Goal: Information Seeking & Learning: Check status

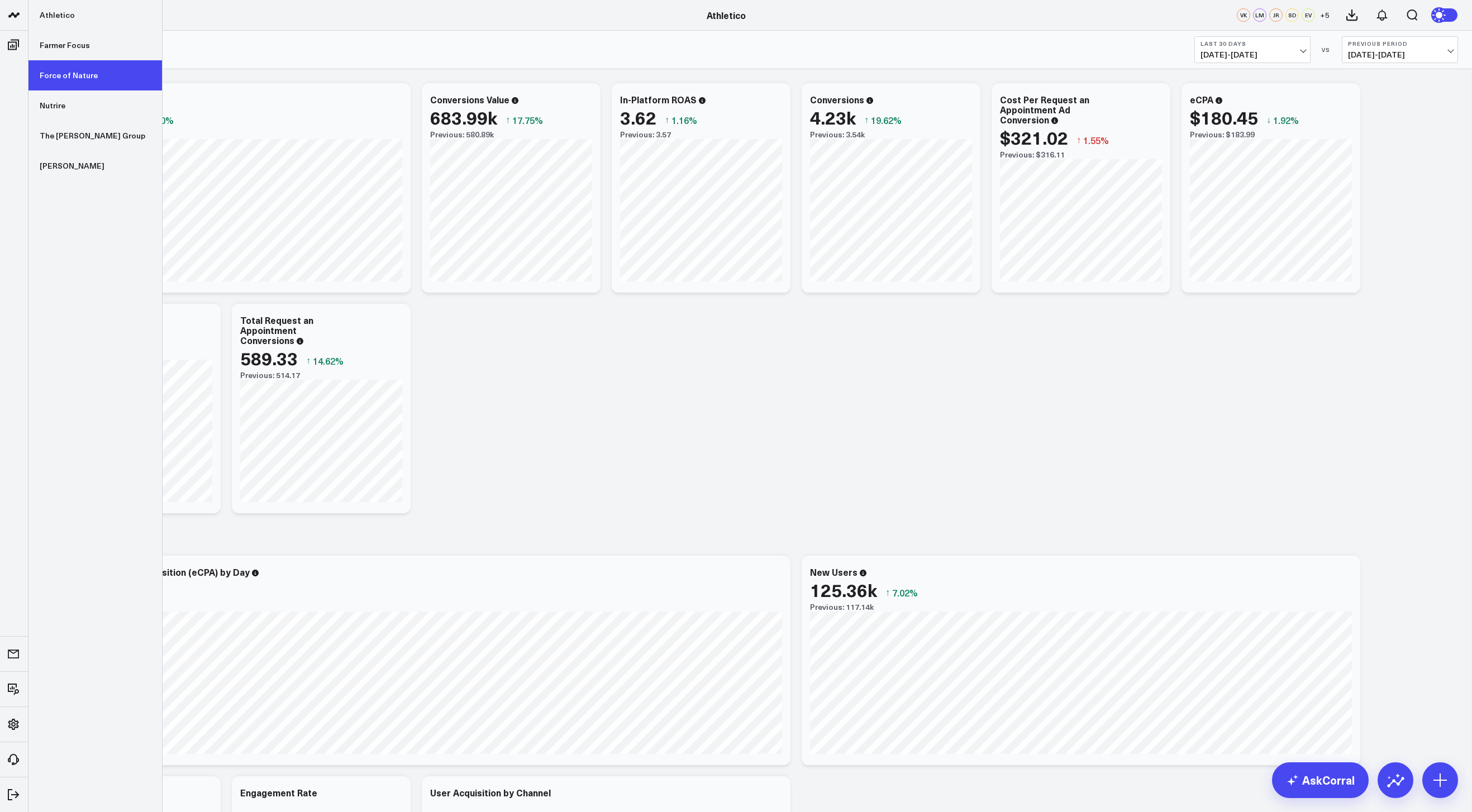
click at [62, 74] on link "Force of Nature" at bounding box center [95, 75] width 134 height 30
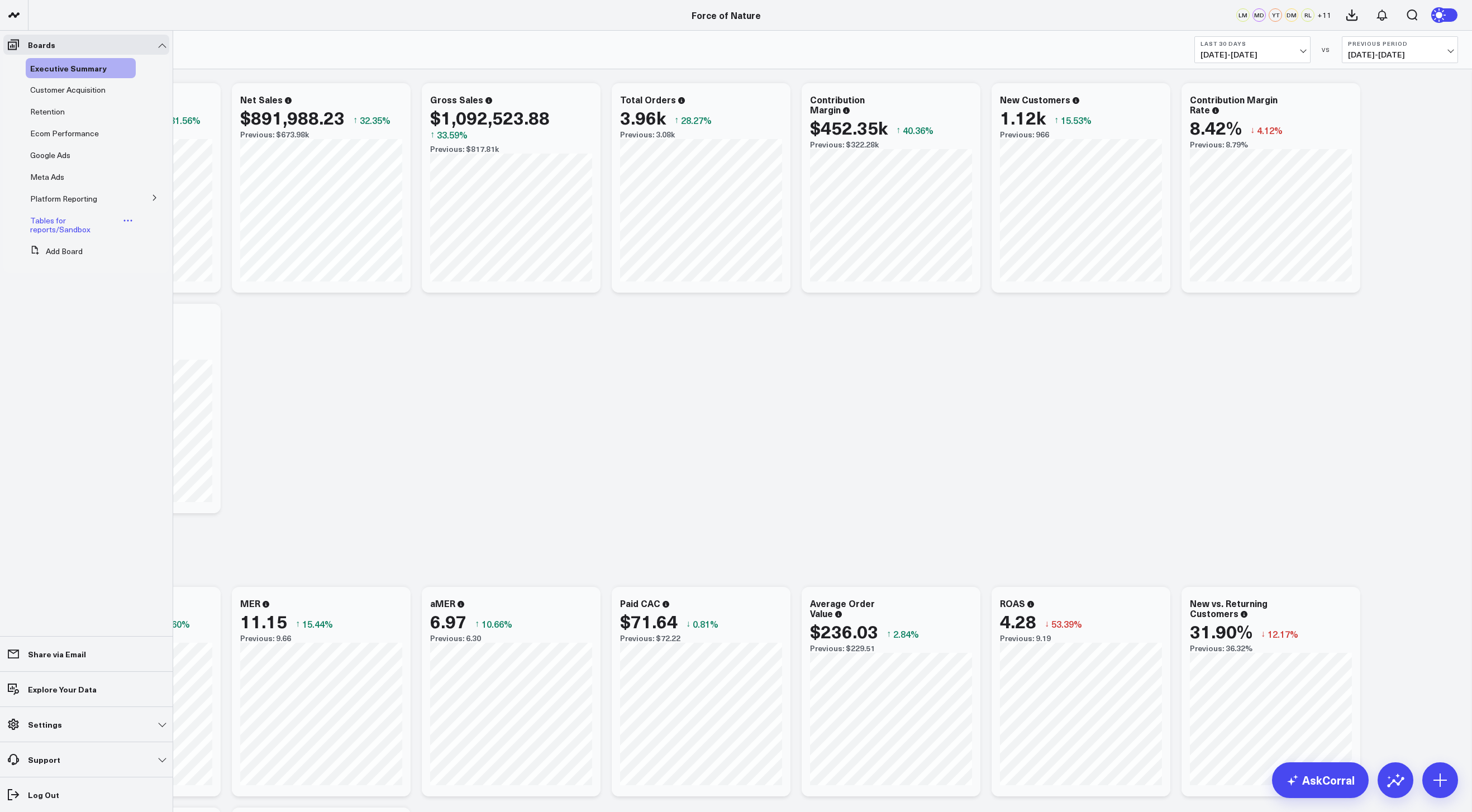
click at [64, 221] on link "Tables for reports/Sandbox" at bounding box center [74, 226] width 90 height 18
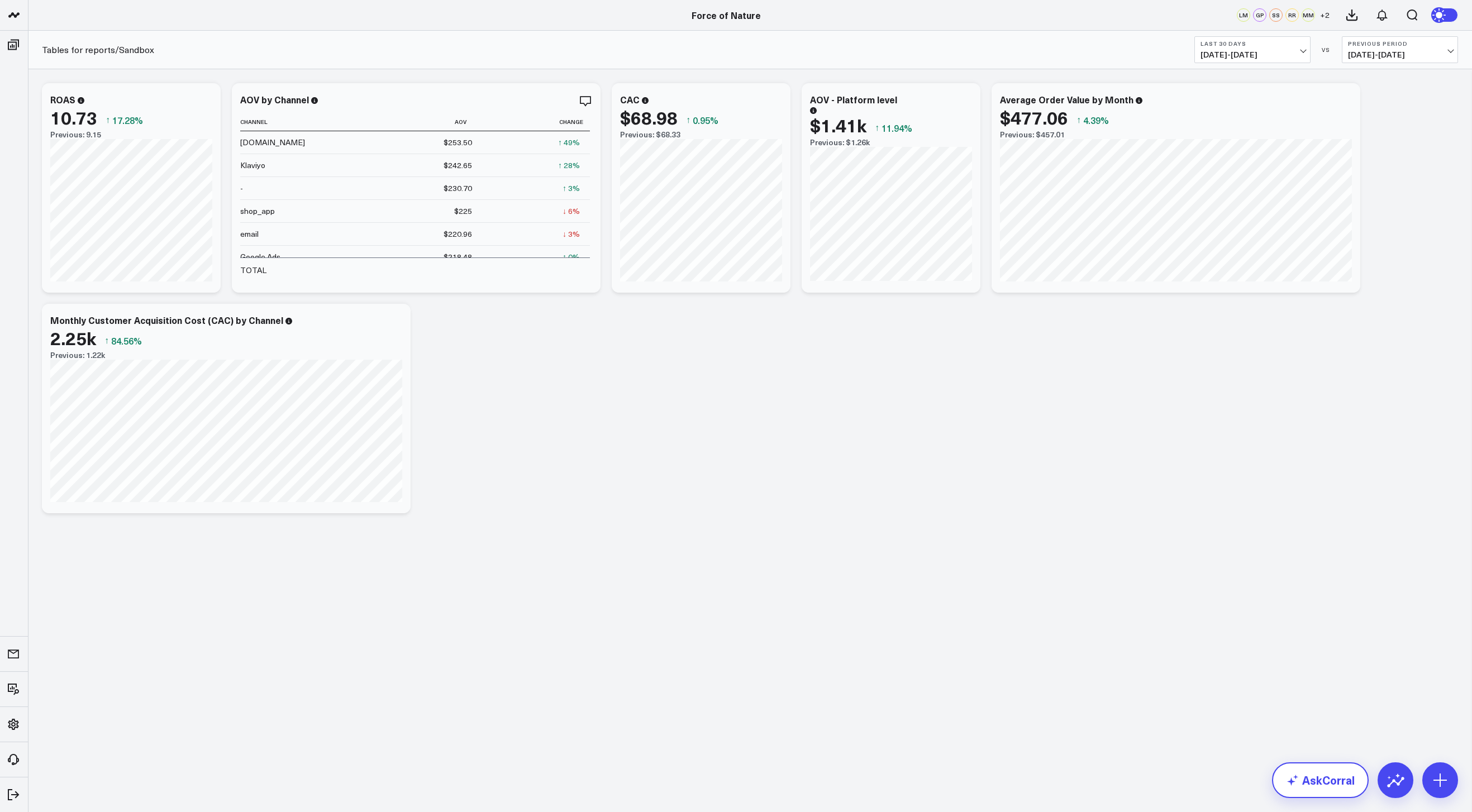
click at [1287, 783] on icon at bounding box center [1293, 780] width 14 height 14
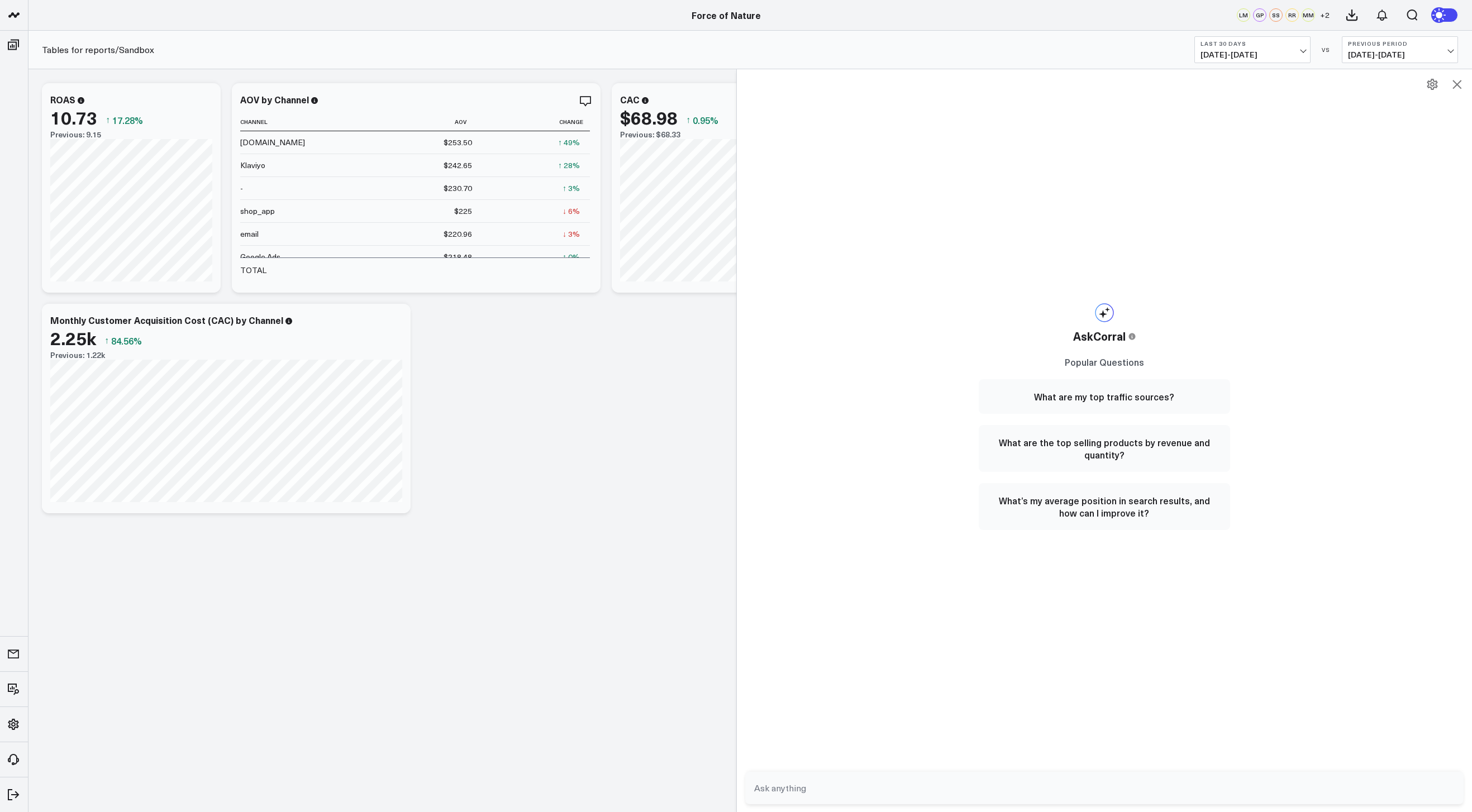
click at [968, 774] on form at bounding box center [1104, 788] width 719 height 33
click at [961, 785] on input "text" at bounding box center [1095, 788] width 688 height 20
type input "what my 60 day retention rate?"
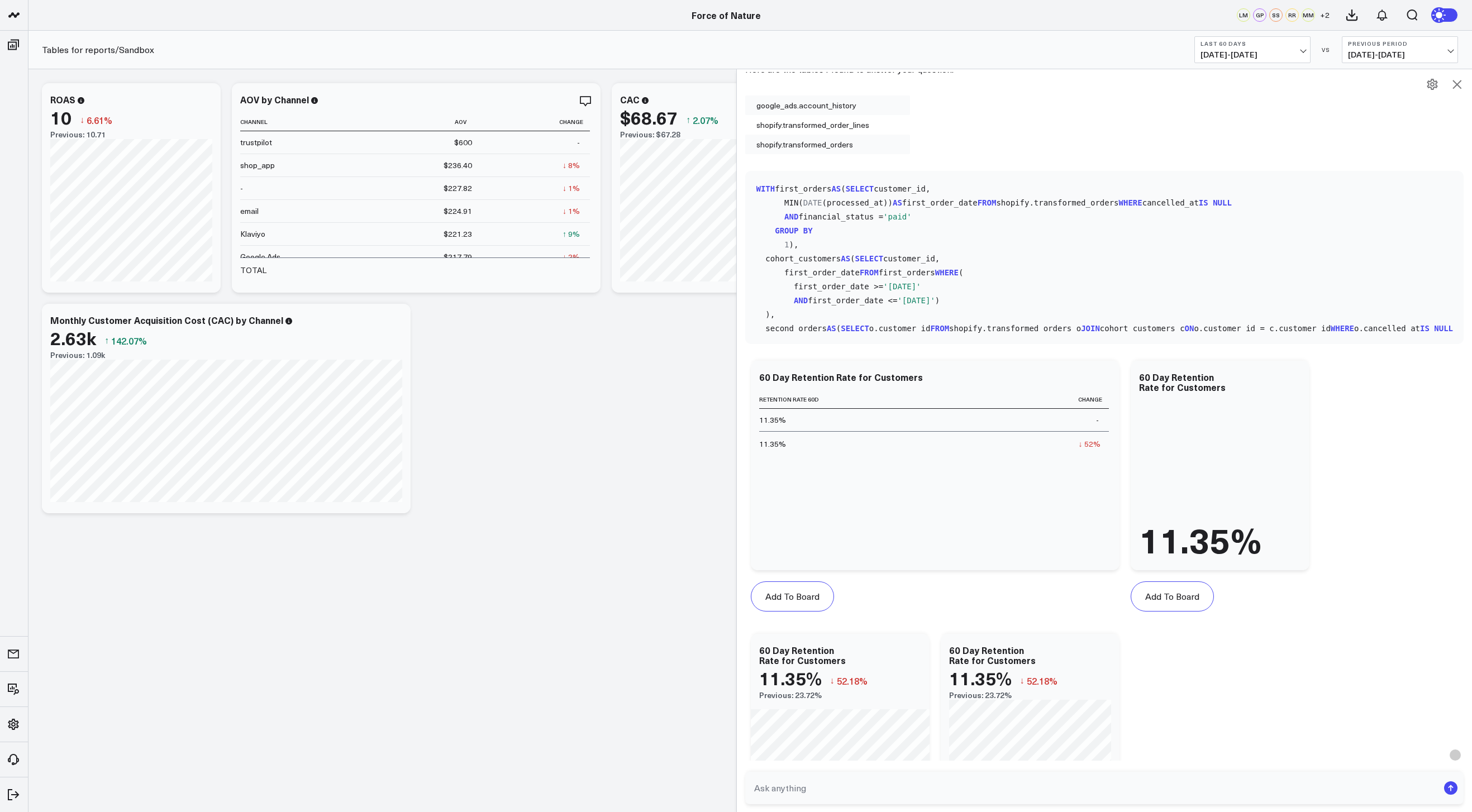
scroll to position [313, 0]
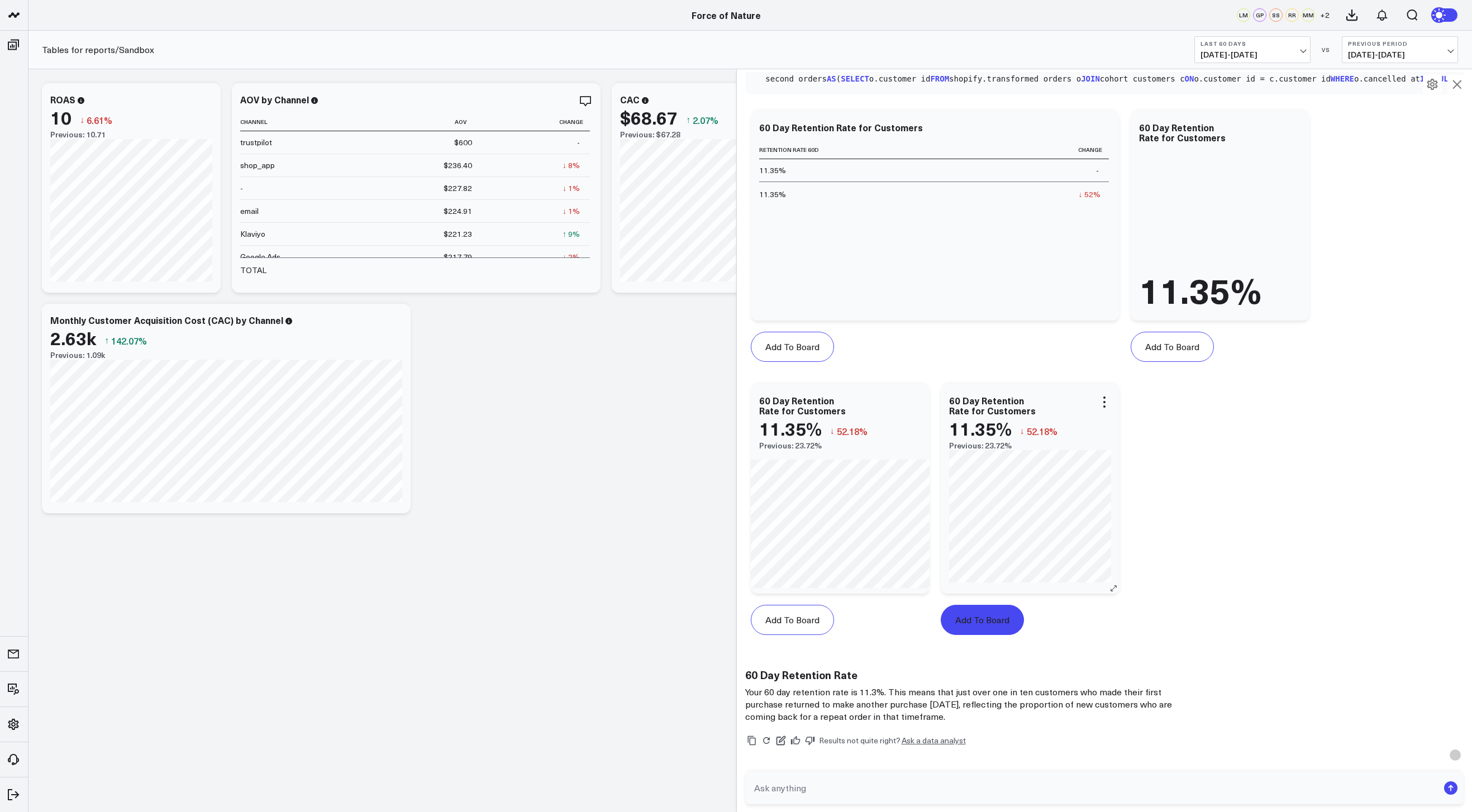
click at [1000, 620] on button "Add To Board" at bounding box center [982, 620] width 83 height 30
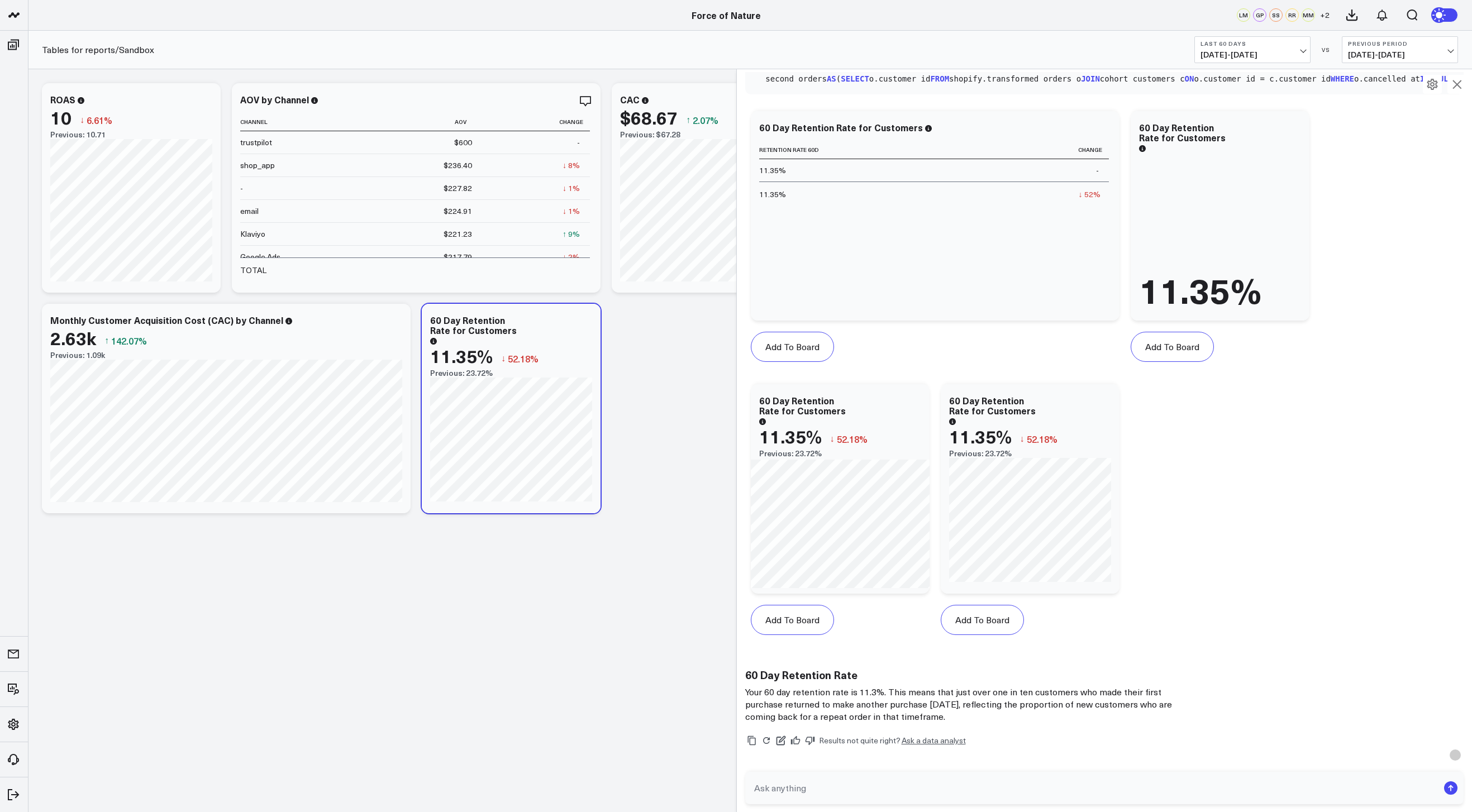
click at [701, 107] on div "$68.67 ↑ 2.07%" at bounding box center [701, 117] width 162 height 20
click at [1455, 84] on icon at bounding box center [1457, 85] width 14 height 14
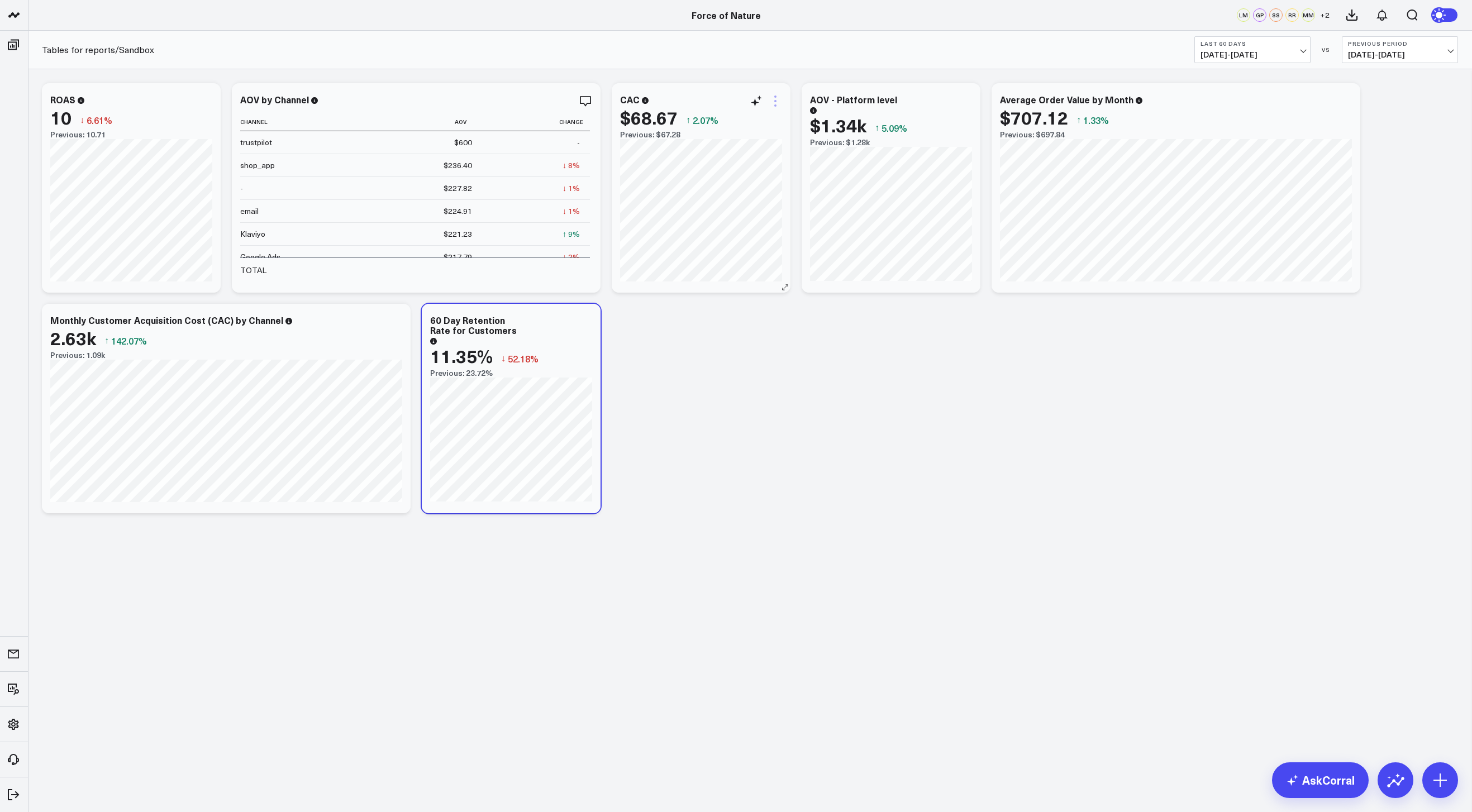
click at [778, 101] on icon at bounding box center [776, 101] width 14 height 14
click at [726, 333] on button "Edit Widget" at bounding box center [730, 336] width 81 height 10
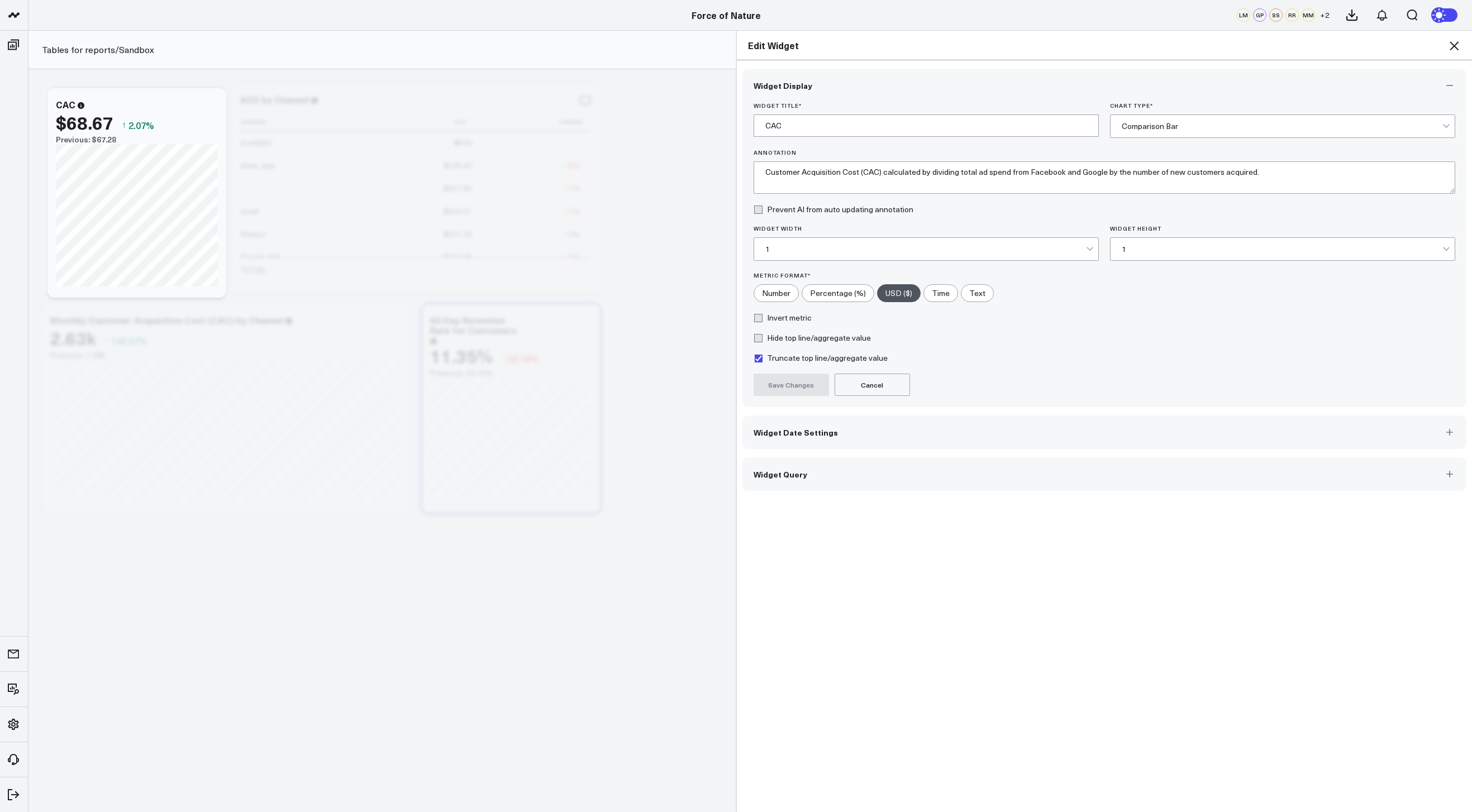
click at [1457, 48] on icon at bounding box center [1454, 45] width 9 height 9
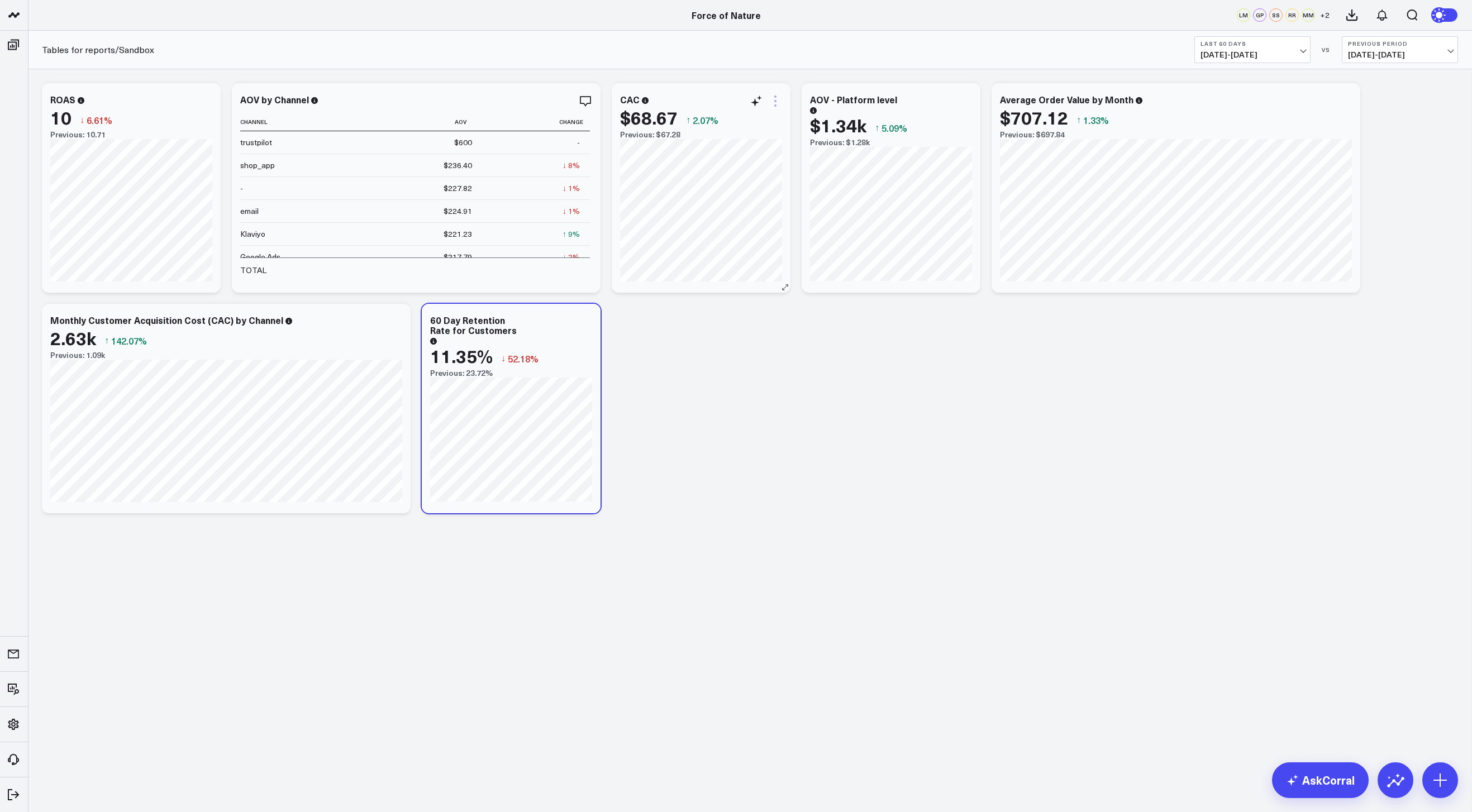
click at [773, 101] on icon at bounding box center [776, 101] width 14 height 14
click at [815, 321] on button "Tables for reports/Sandbox" at bounding box center [839, 324] width 98 height 8
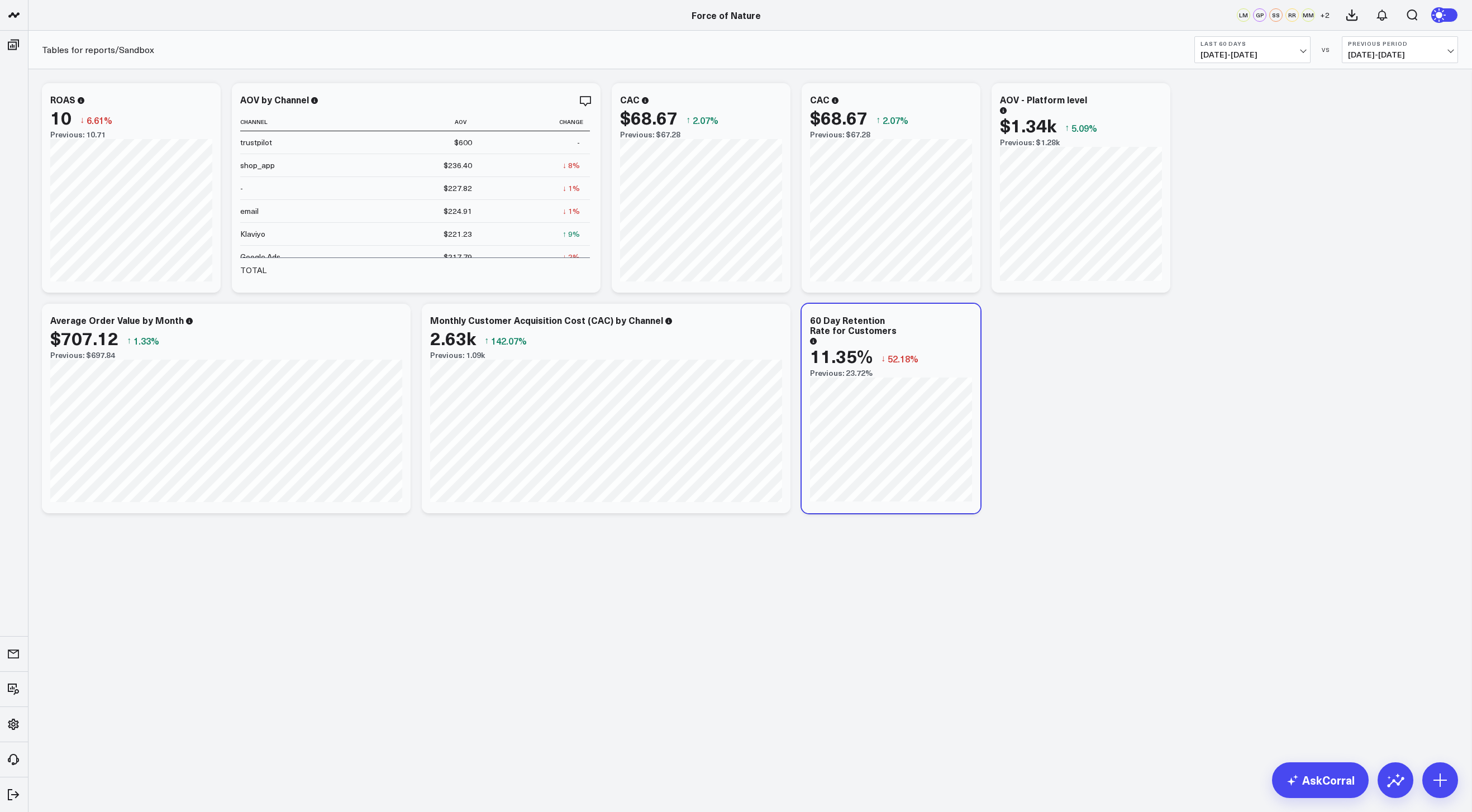
click at [1283, 54] on span "06/13/25 - 08/11/25" at bounding box center [1252, 54] width 104 height 9
click at [1231, 337] on link "YTD" at bounding box center [1252, 334] width 115 height 21
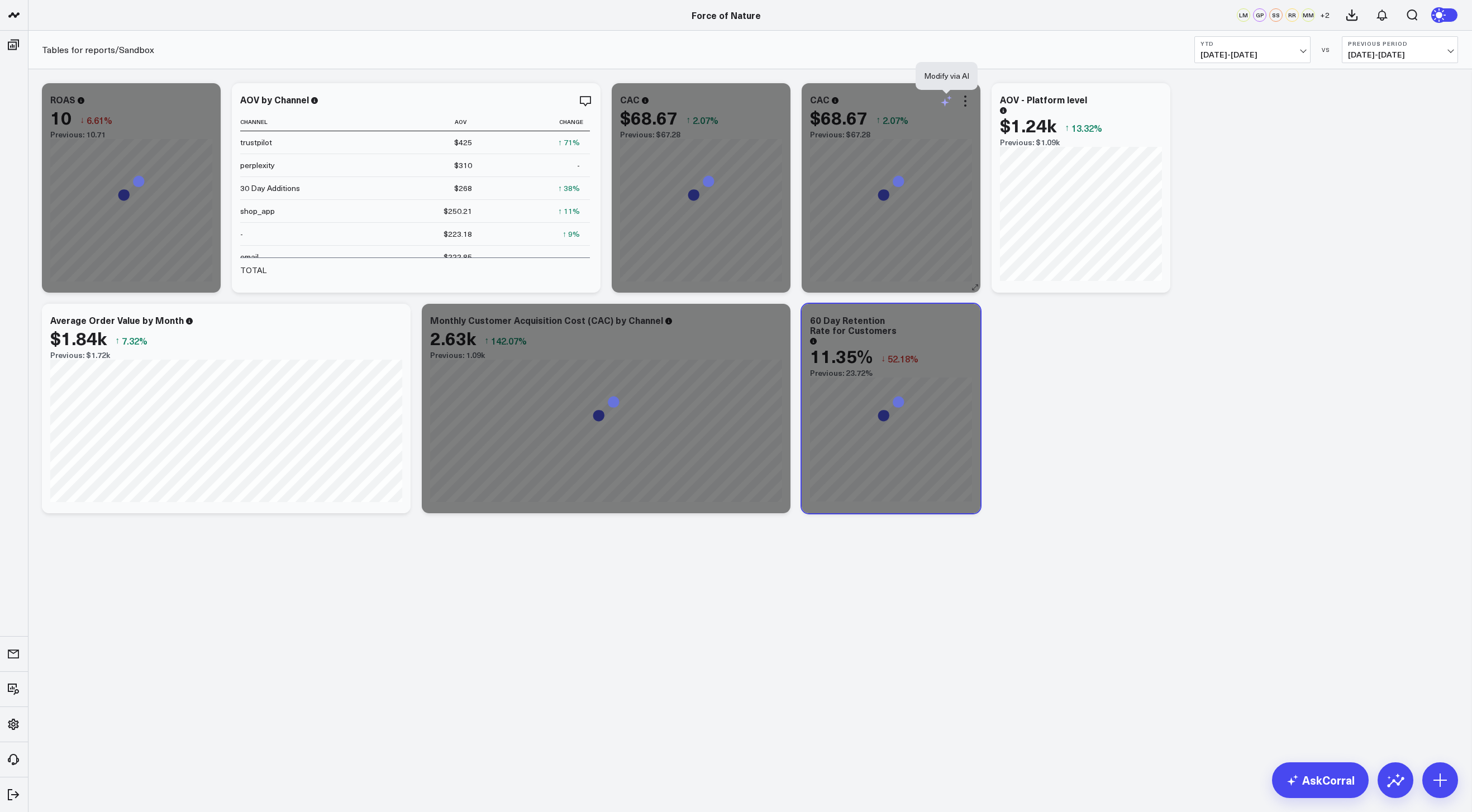
click at [948, 103] on icon at bounding box center [945, 102] width 8 height 8
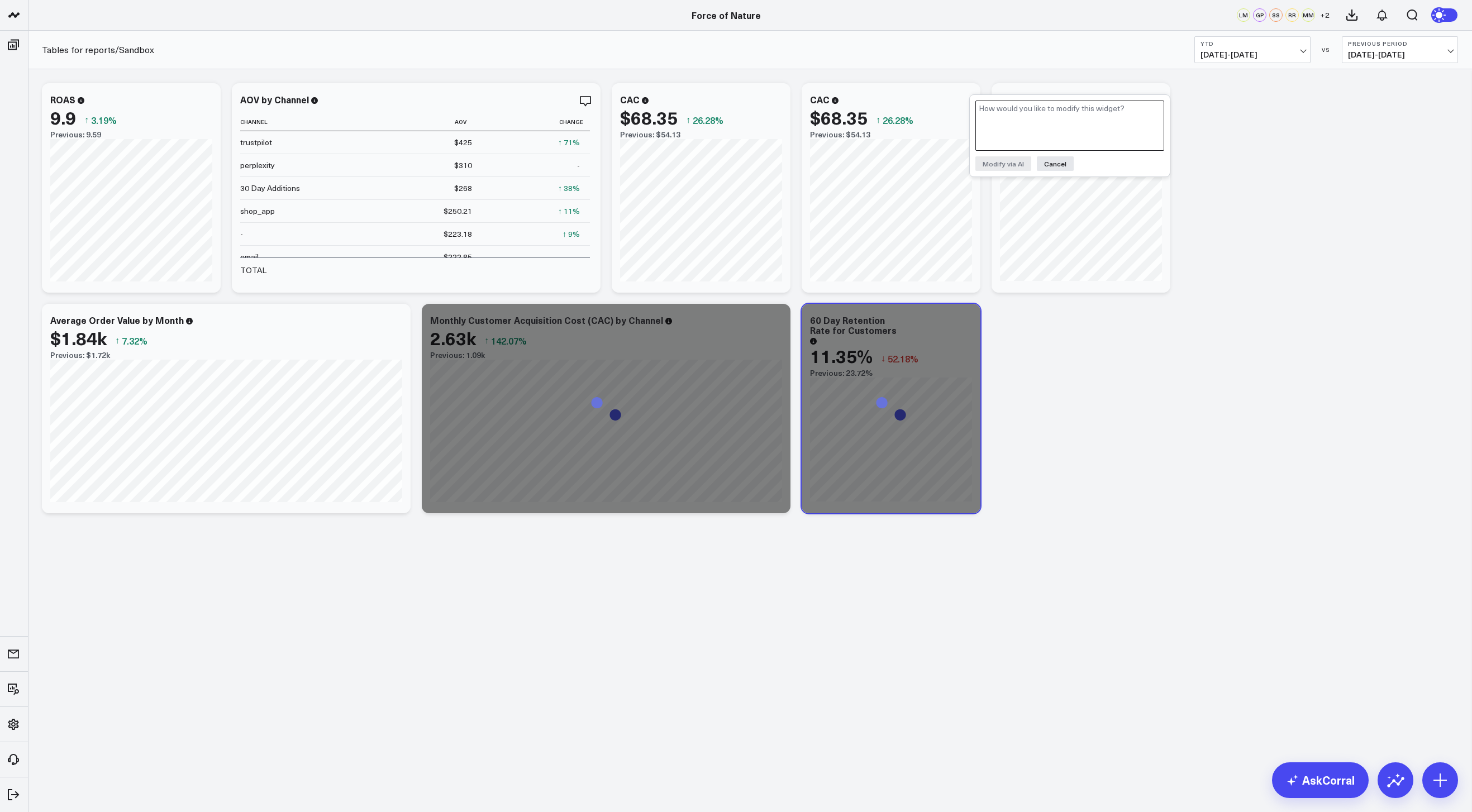
click at [1008, 120] on textarea at bounding box center [1069, 126] width 189 height 50
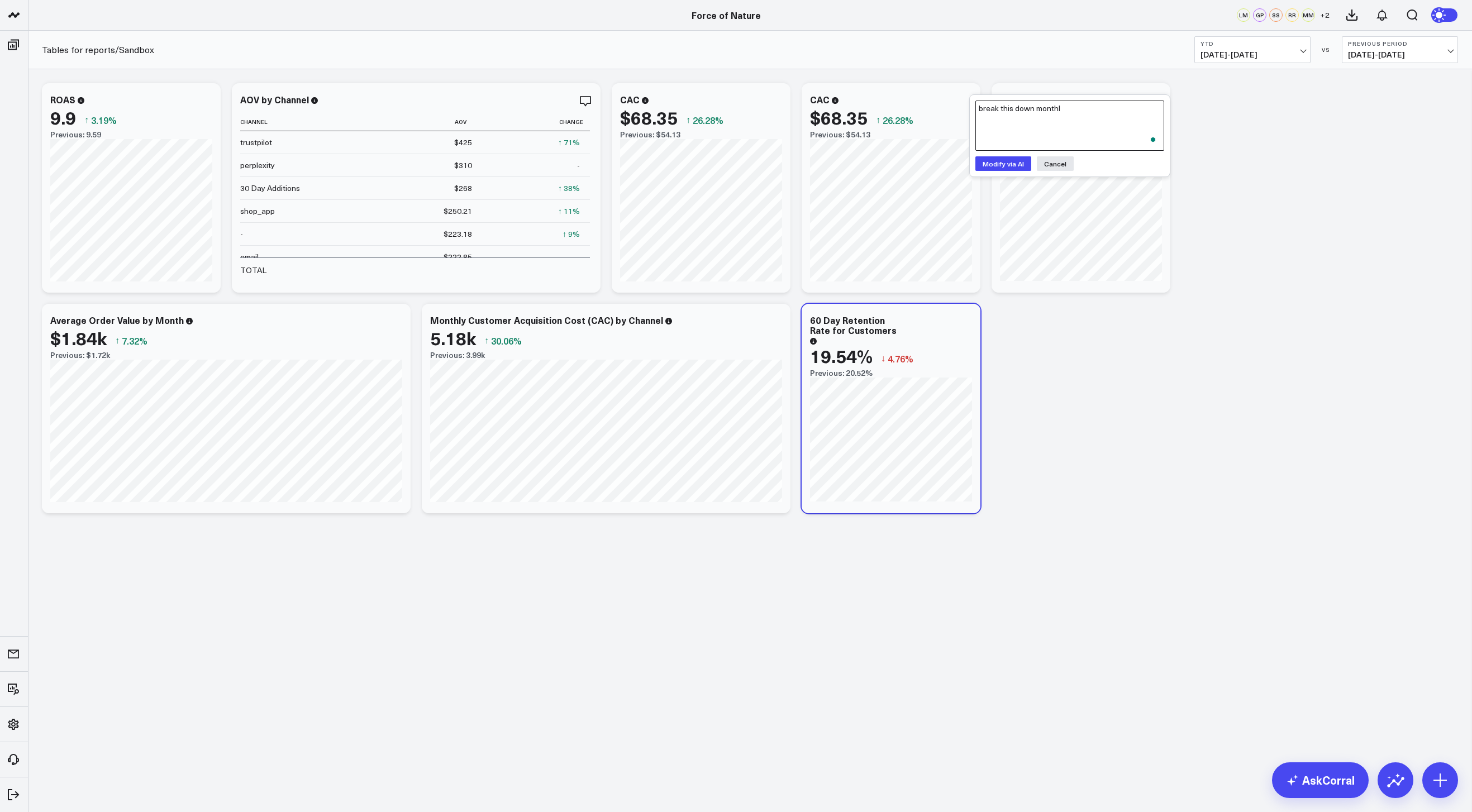
type textarea "break this down monthly"
click at [1087, 194] on button "Save" at bounding box center [1094, 194] width 30 height 15
click at [966, 102] on icon at bounding box center [966, 101] width 14 height 14
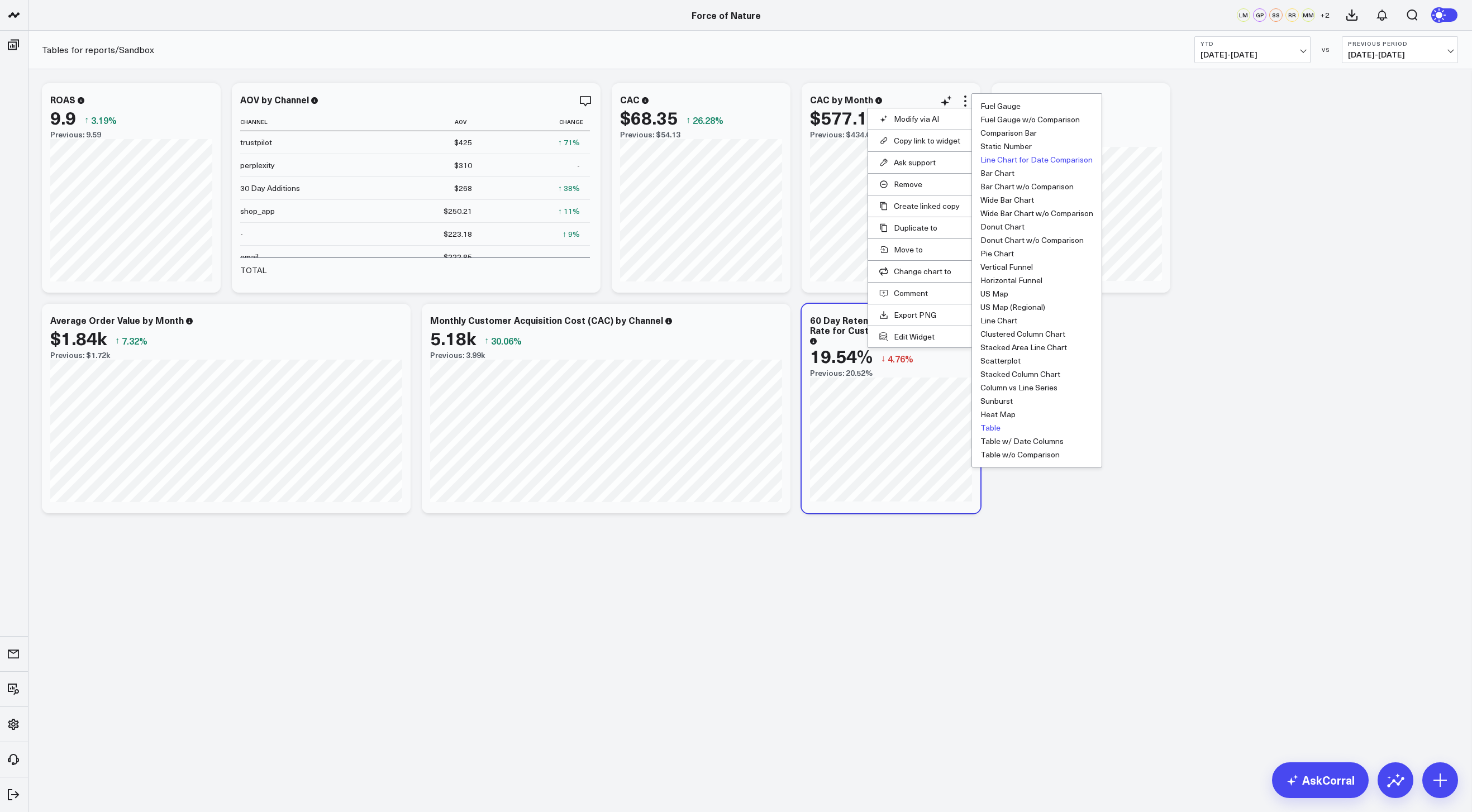
click at [988, 428] on button "Table" at bounding box center [990, 428] width 20 height 8
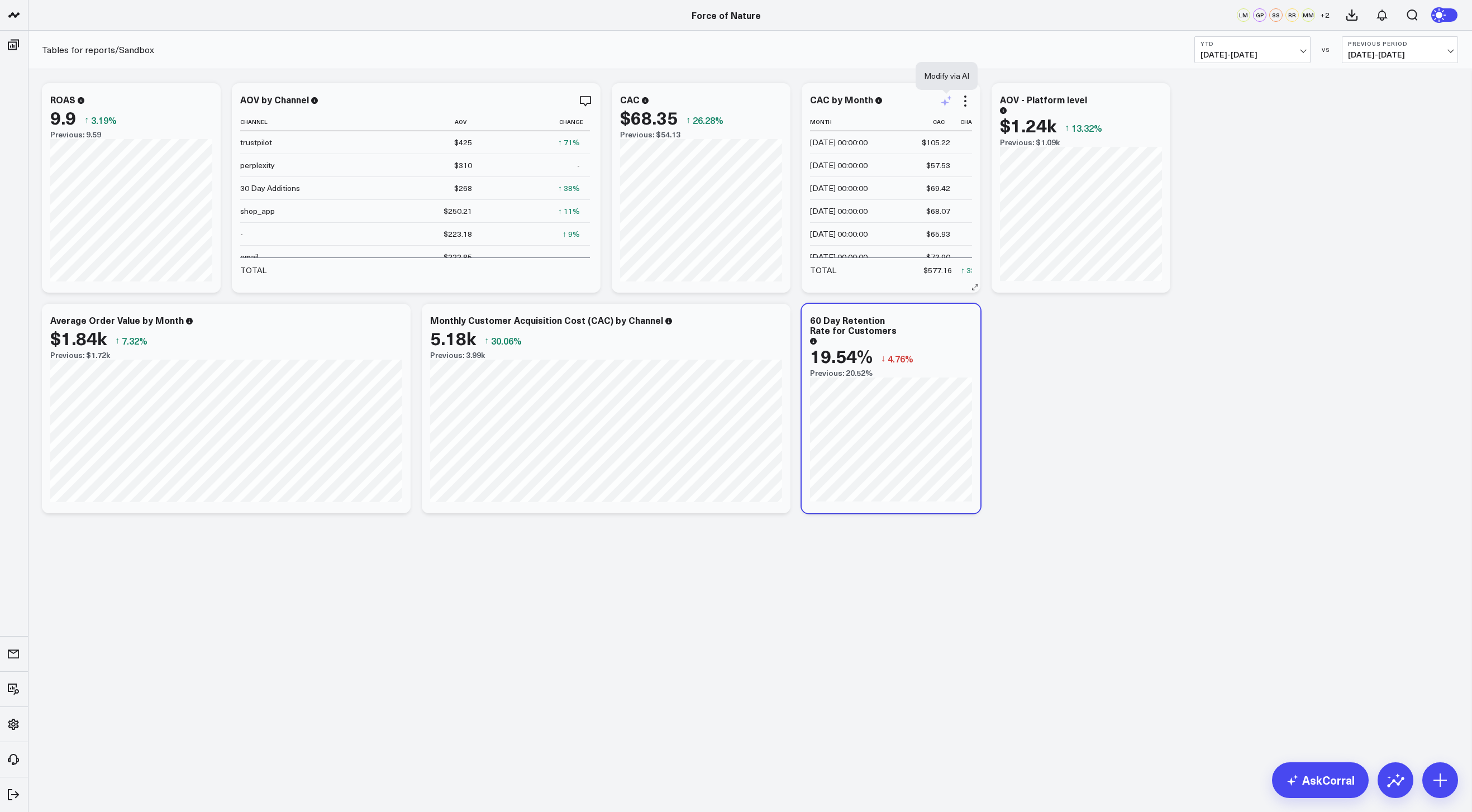
click at [948, 103] on icon at bounding box center [947, 101] width 14 height 14
click at [1033, 120] on textarea "To enrich screen reader interactions, please activate Accessibility in Grammarl…" at bounding box center [1069, 126] width 189 height 50
type textarea "total should be an average not sum"
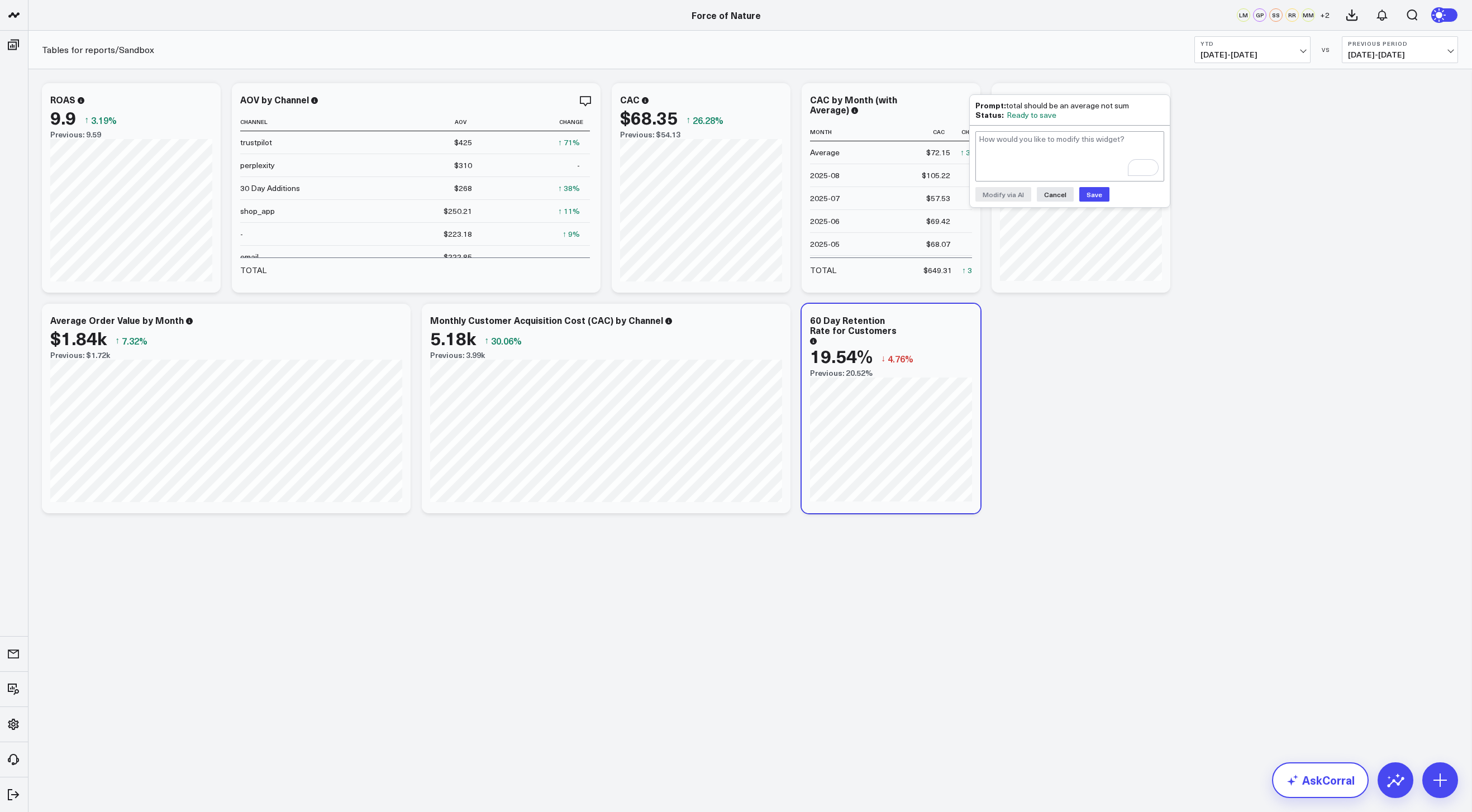
click at [1319, 794] on link "AskCorral" at bounding box center [1321, 780] width 97 height 36
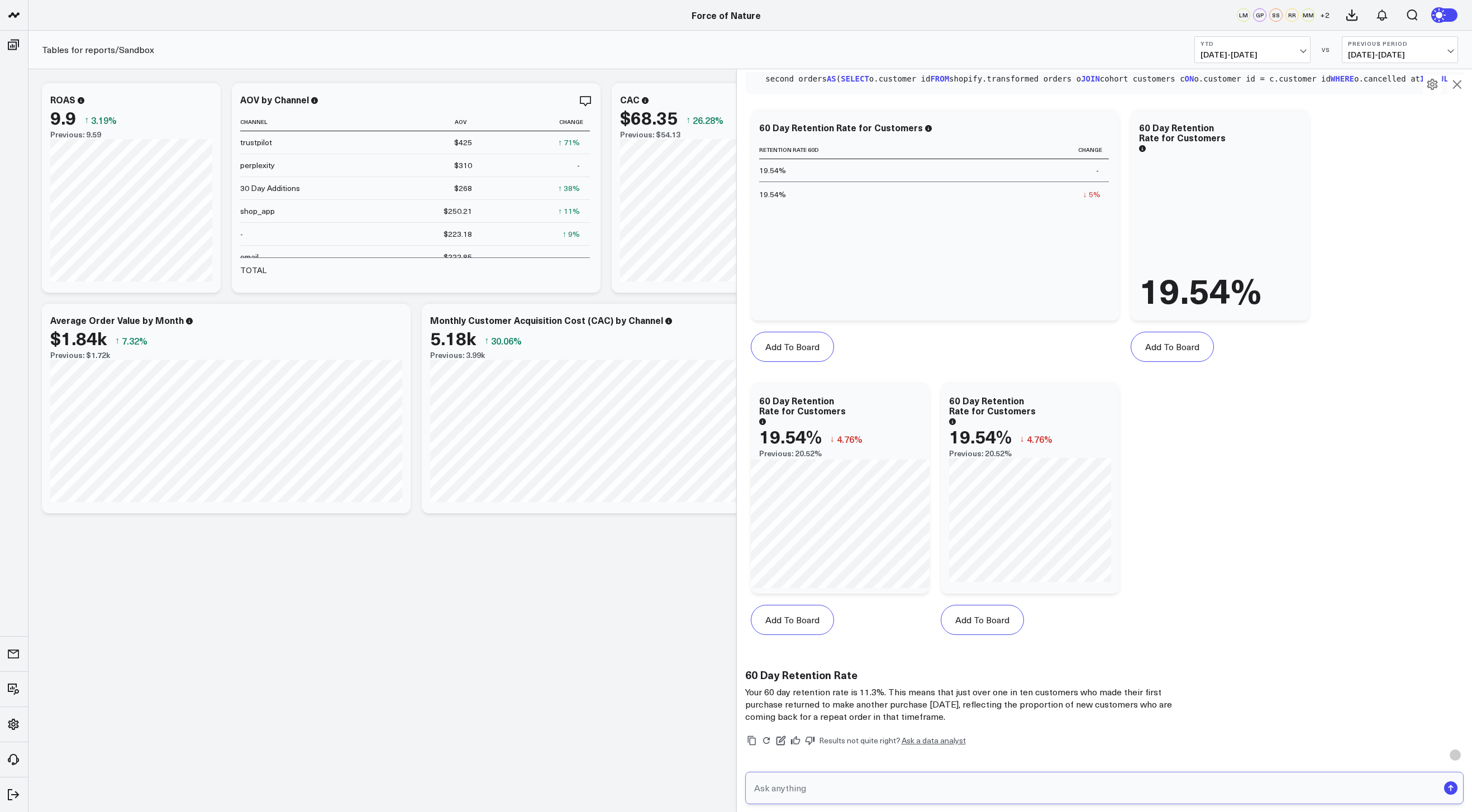
click at [838, 782] on input "text" at bounding box center [1095, 788] width 688 height 20
type input "how many total customers do i have?"
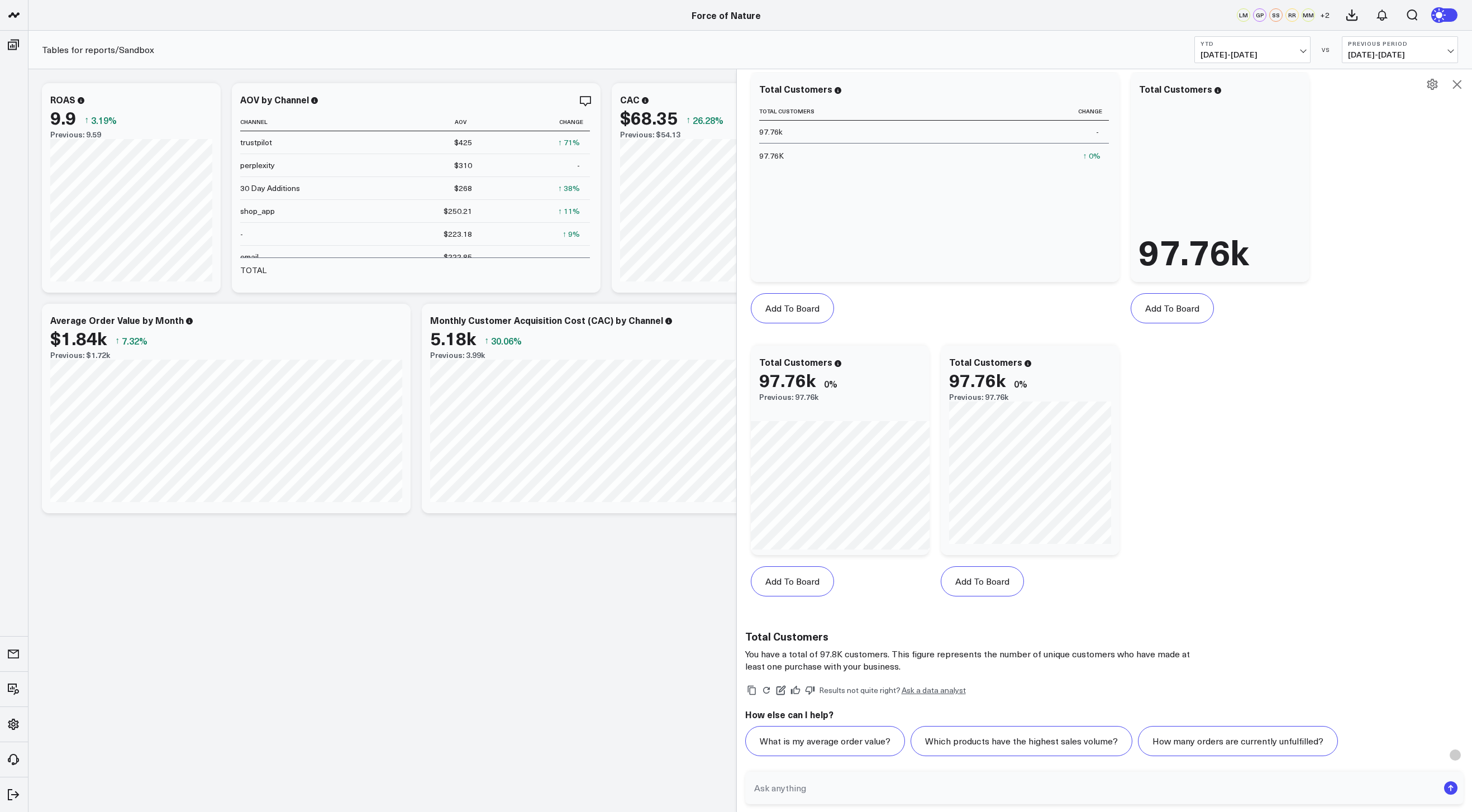
scroll to position [1377, 0]
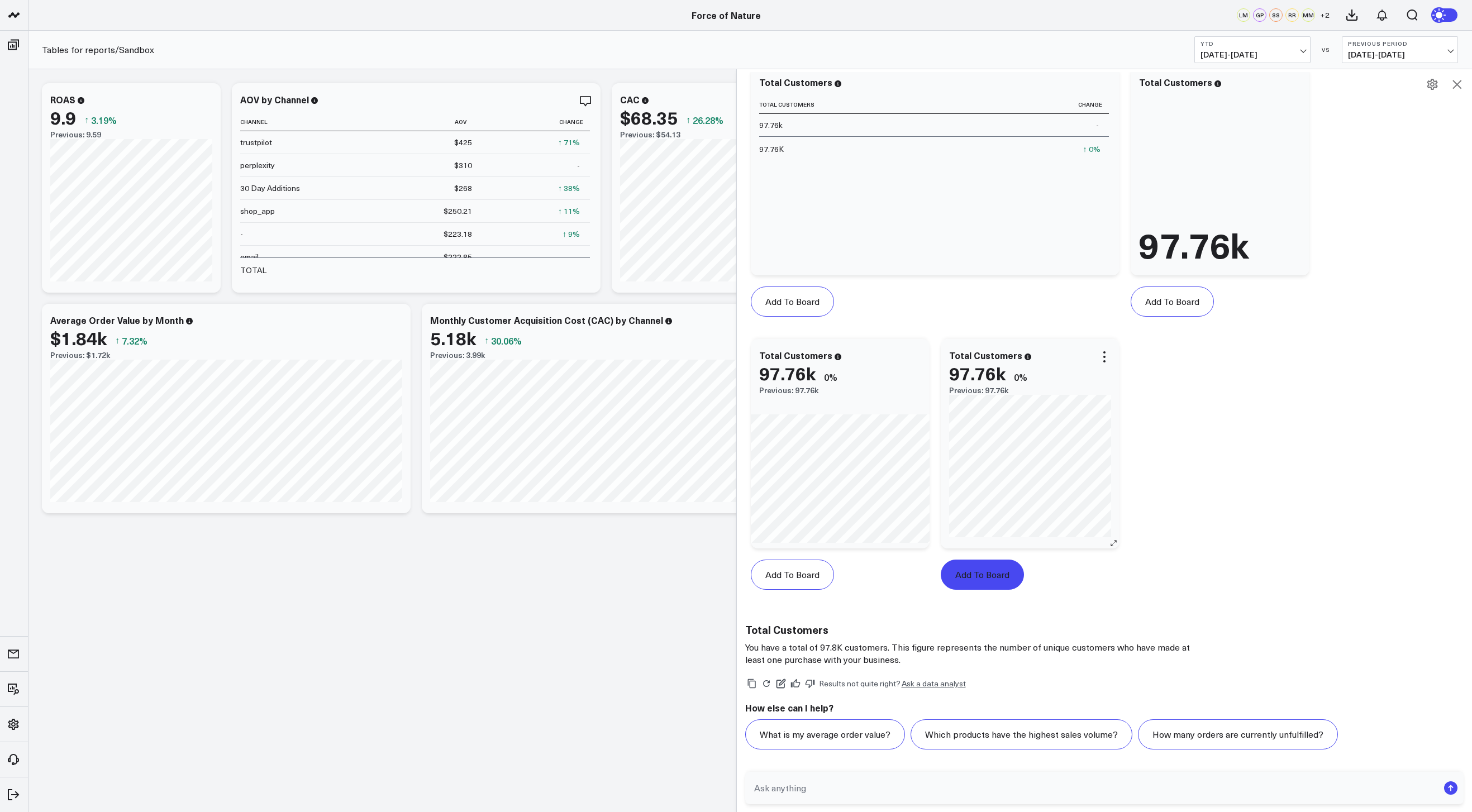
click at [996, 571] on button "Add To Board" at bounding box center [982, 575] width 83 height 30
click at [1462, 84] on icon at bounding box center [1457, 85] width 14 height 14
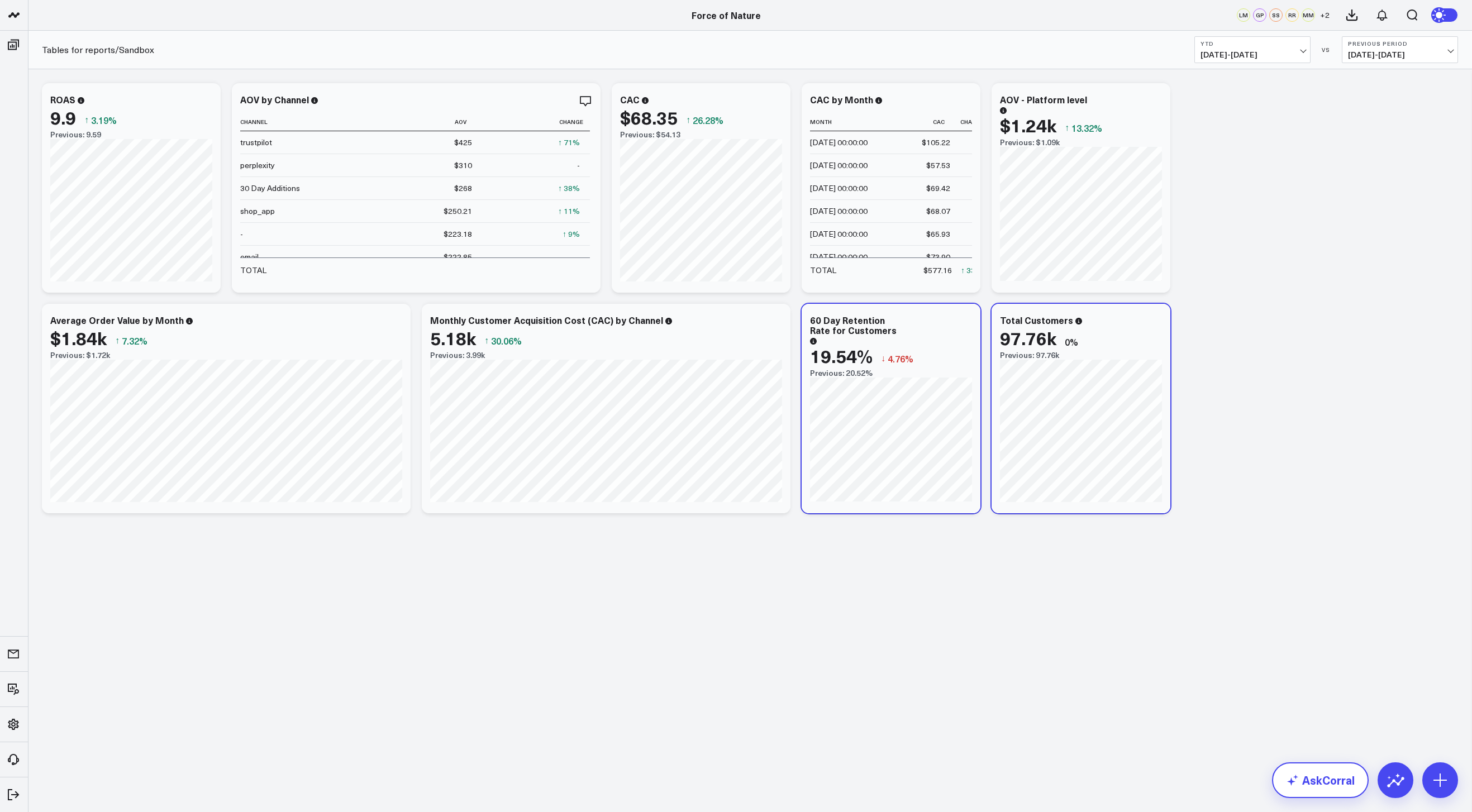
click at [1314, 777] on link "AskCorral" at bounding box center [1321, 780] width 97 height 36
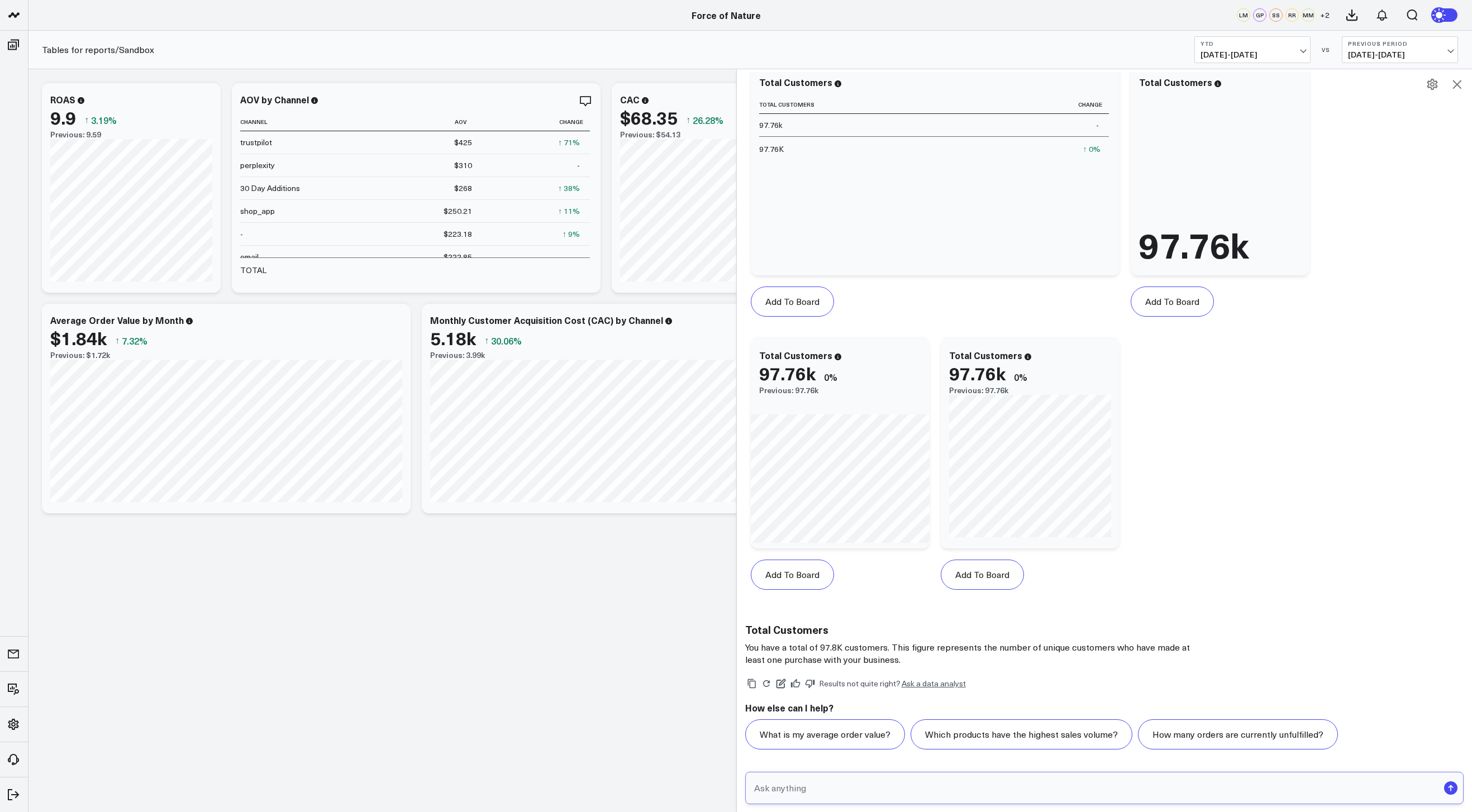
click at [872, 789] on input "text" at bounding box center [1095, 788] width 688 height 20
type input "whats my 12 month retention rate?"
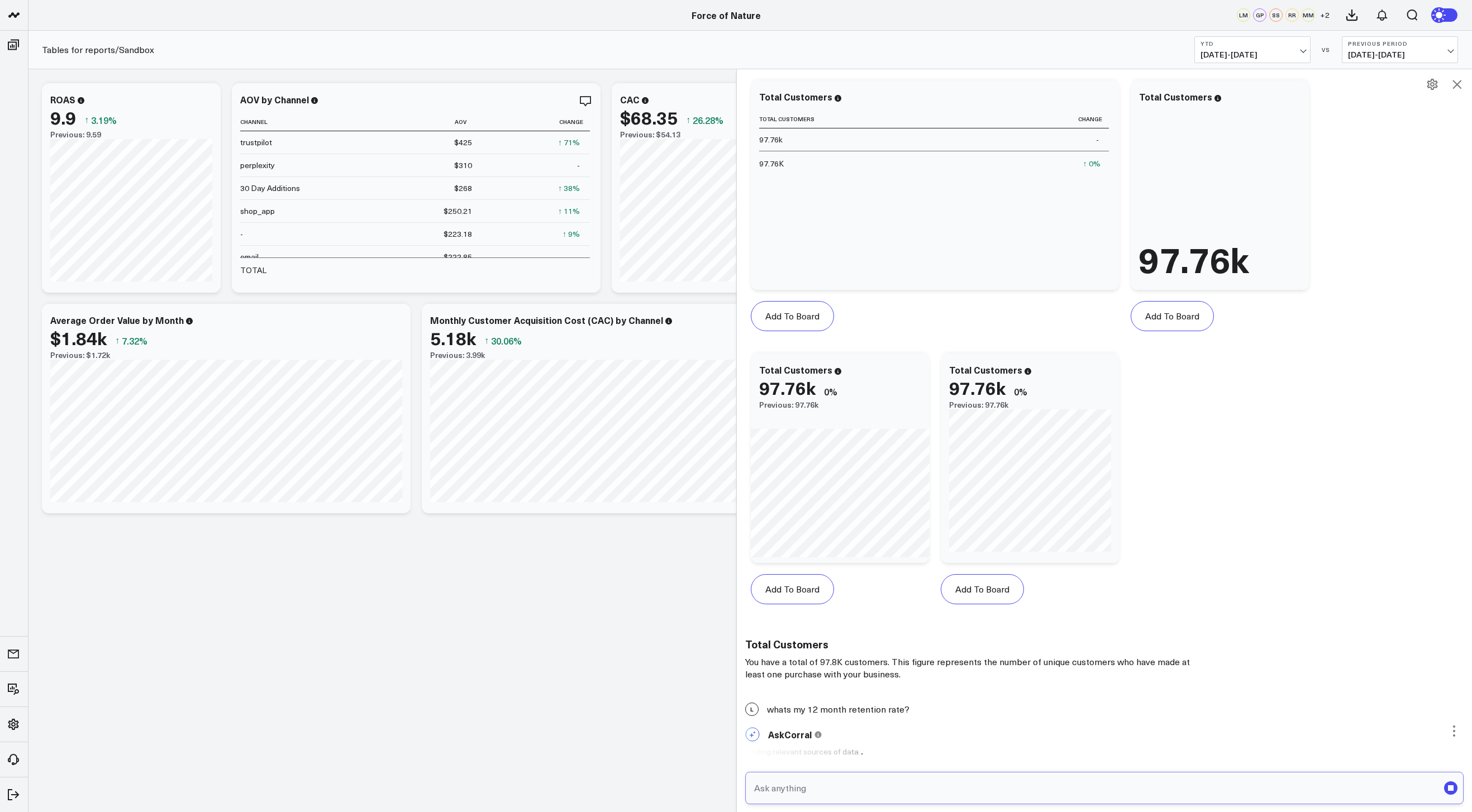
scroll to position [1462, 0]
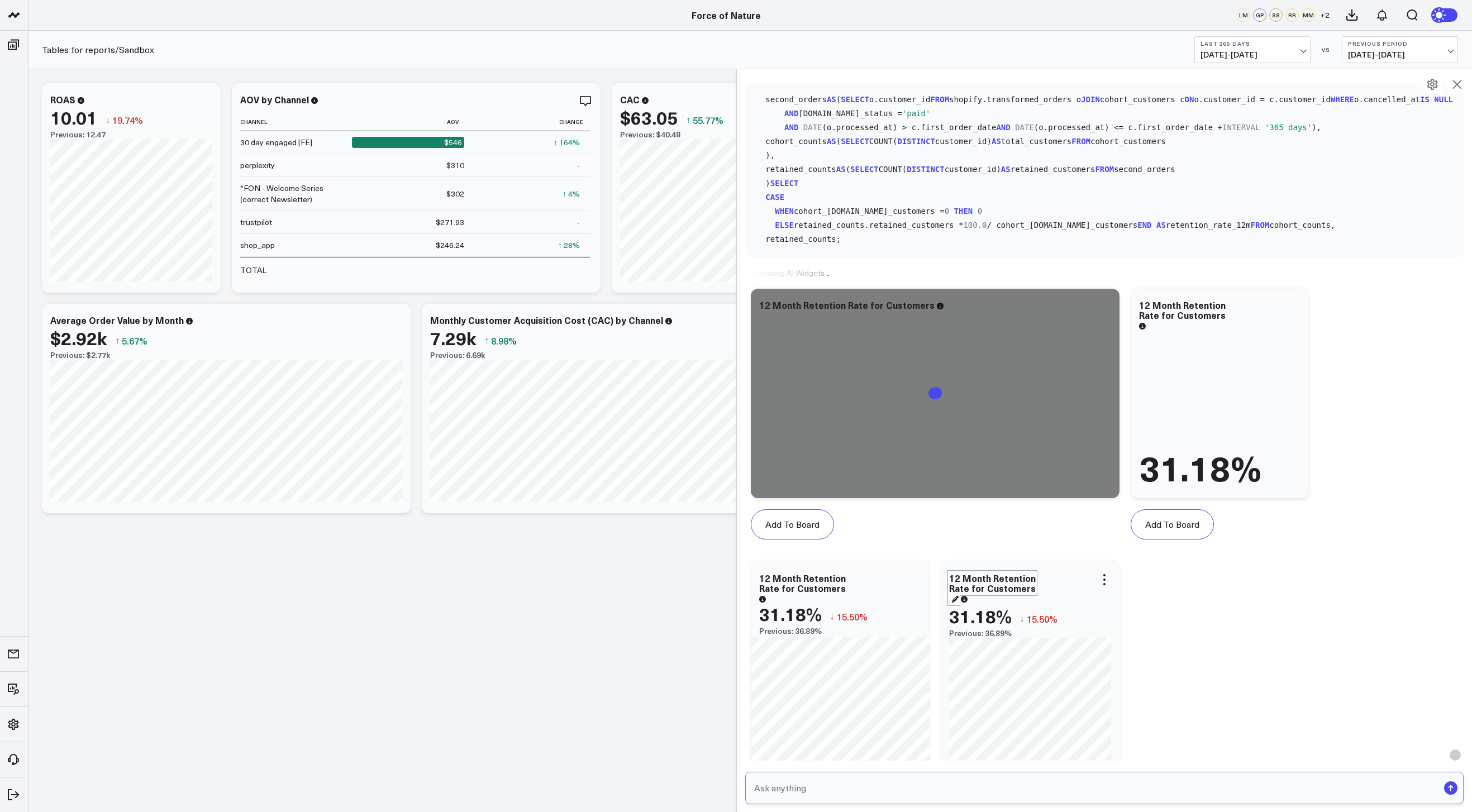
scroll to position [2163, 0]
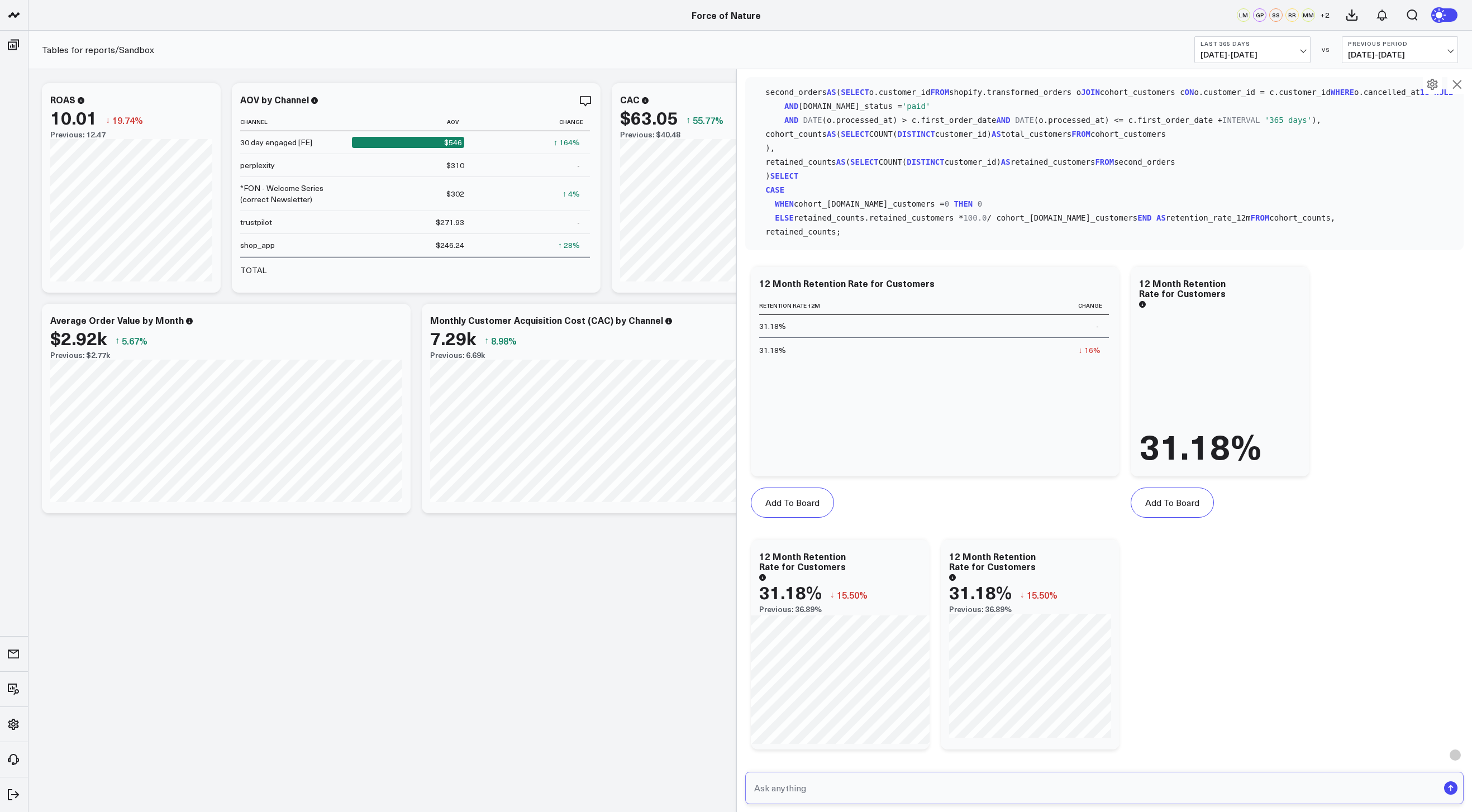
click at [810, 794] on input "text" at bounding box center [1095, 788] width 688 height 20
type input "break down by month"
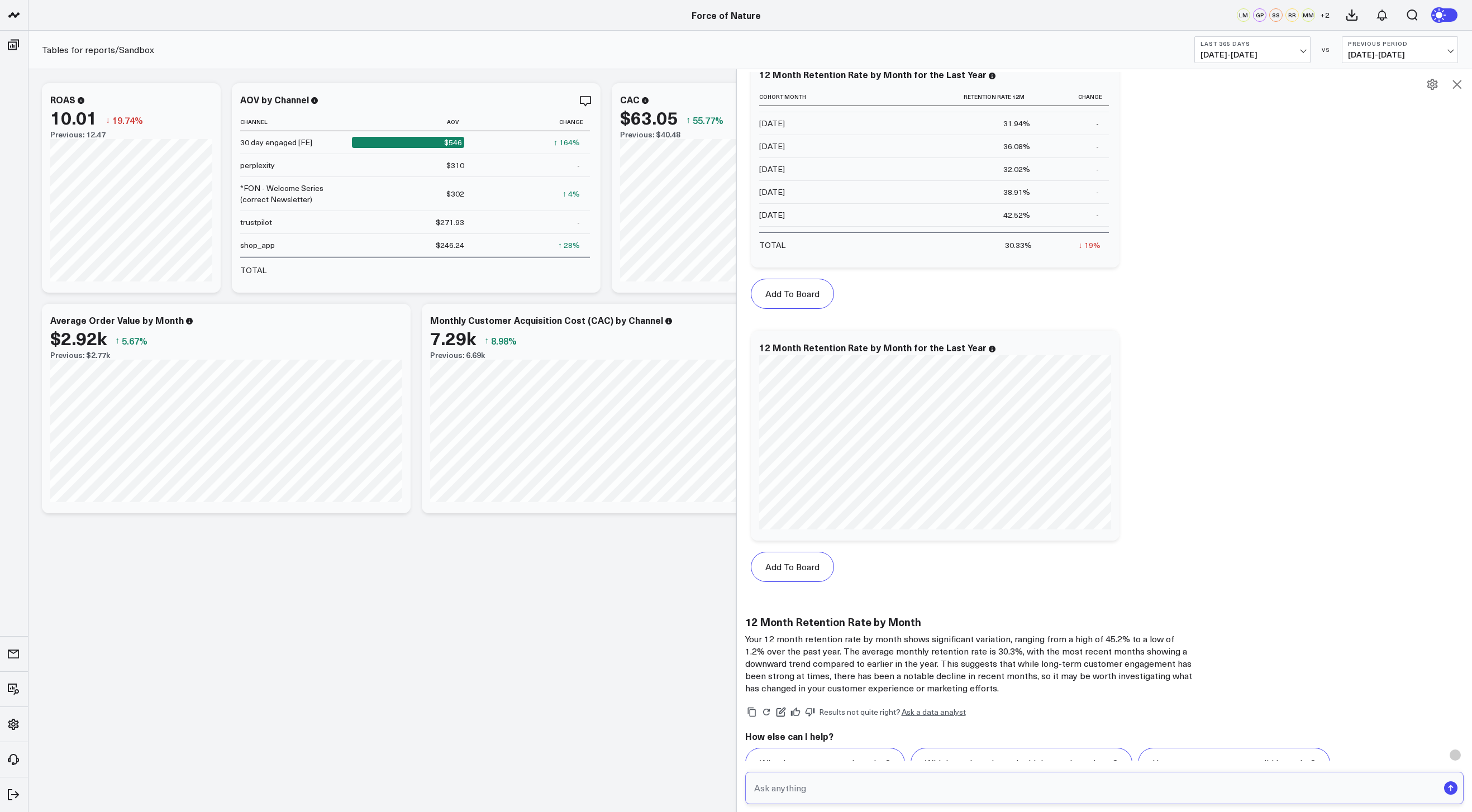
scroll to position [3368, 0]
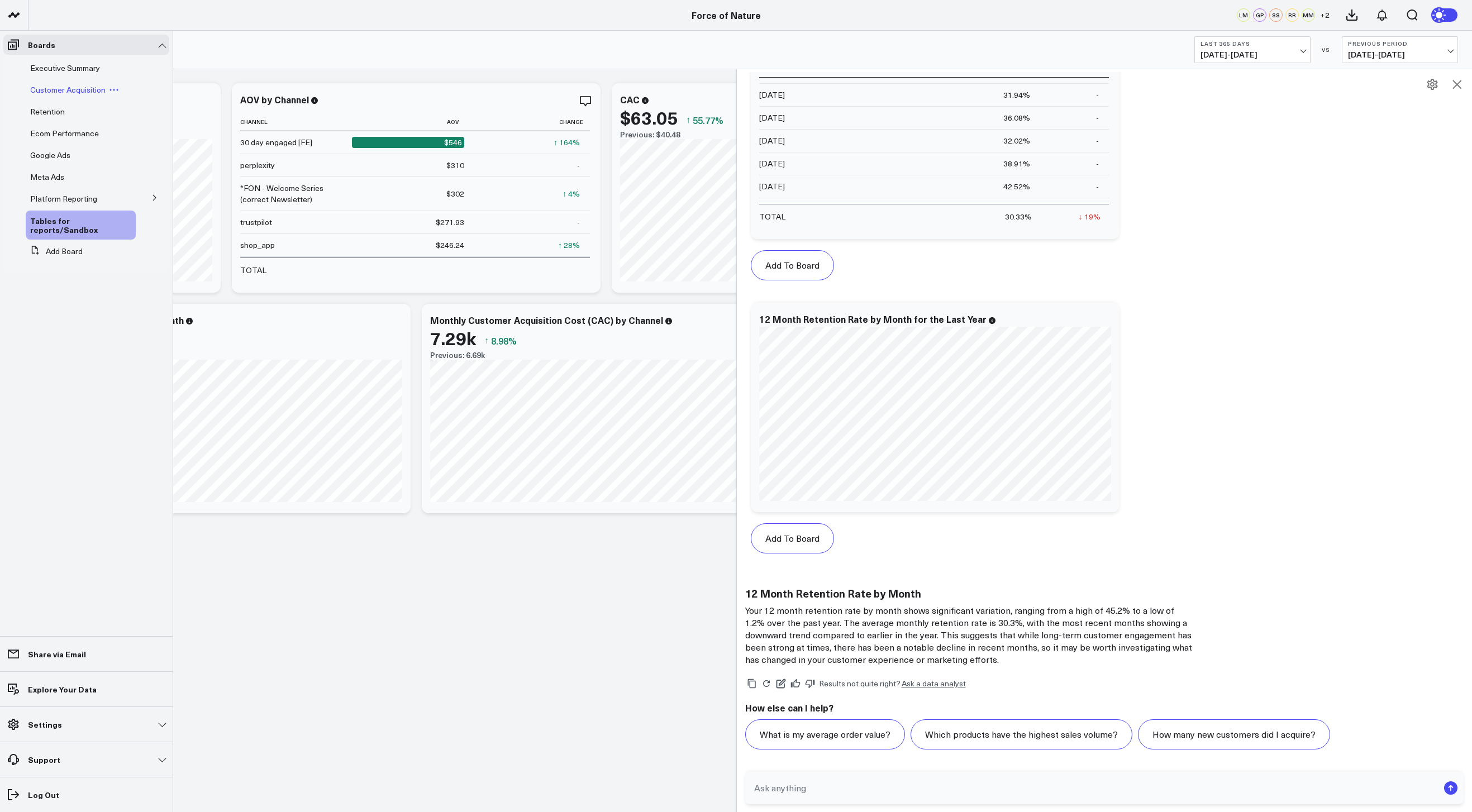
click at [56, 84] on span "Customer Acquisition" at bounding box center [67, 89] width 75 height 11
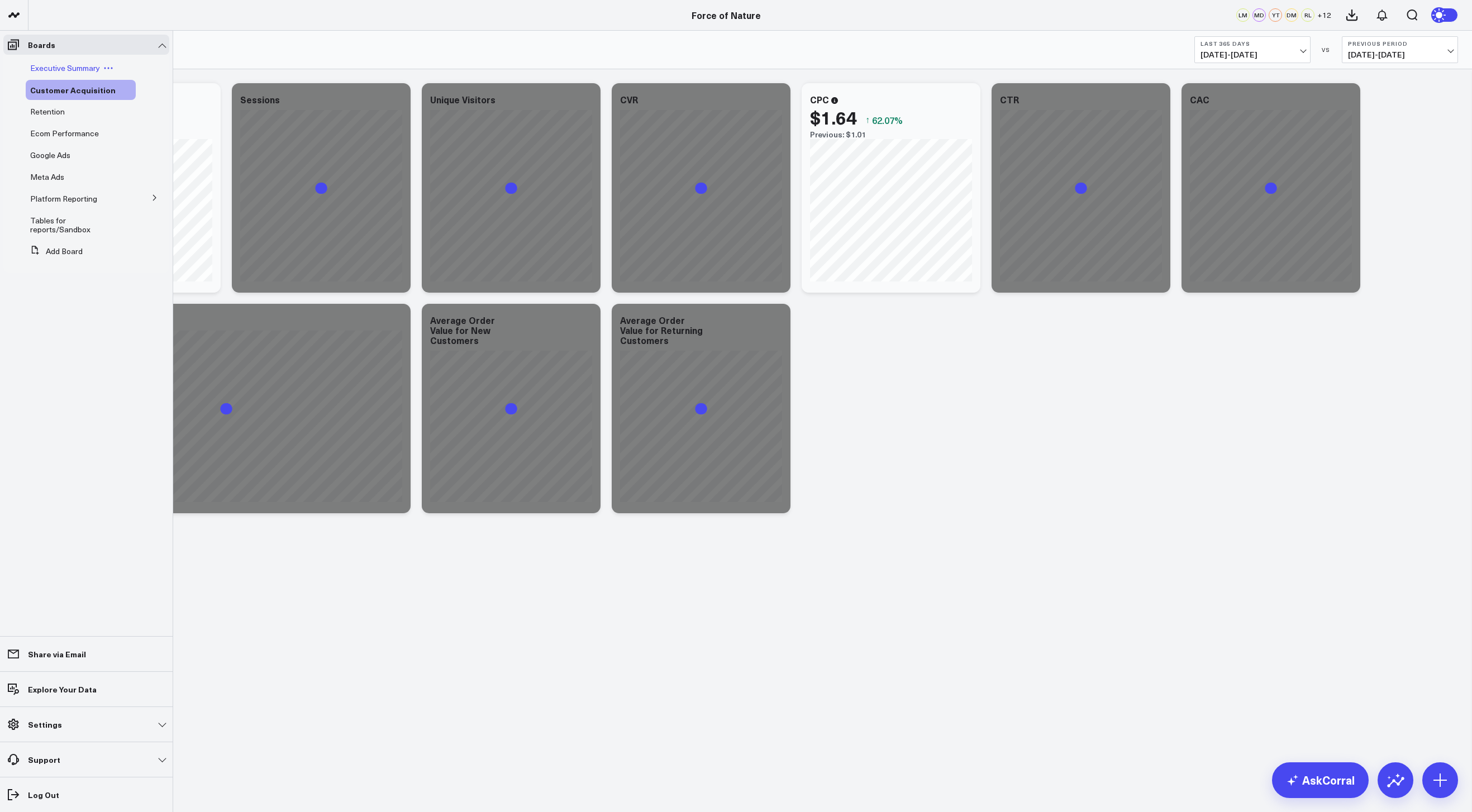
click at [65, 70] on span "Executive Summary" at bounding box center [64, 67] width 70 height 11
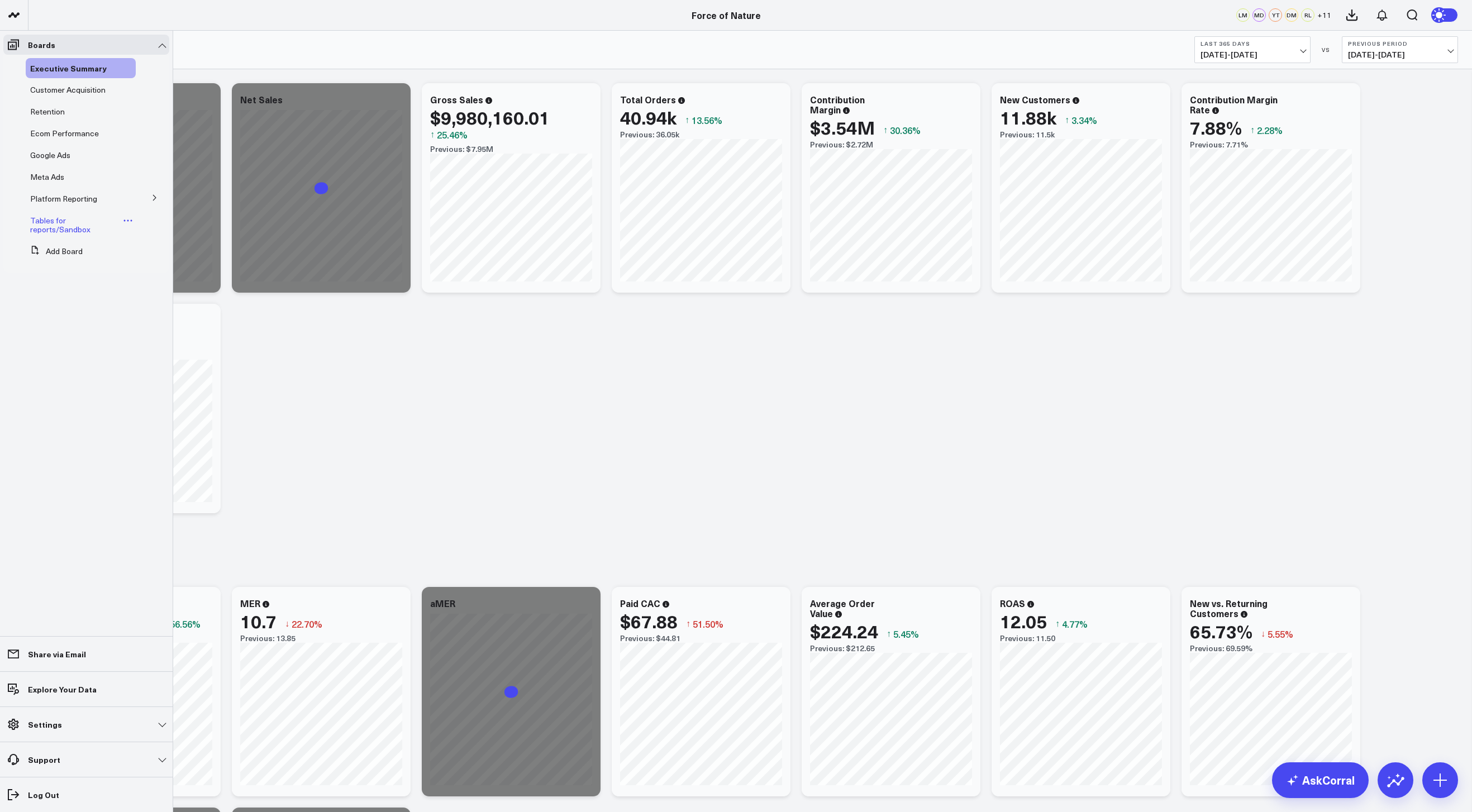
click at [60, 227] on span "Tables for reports/Sandbox" at bounding box center [59, 225] width 60 height 20
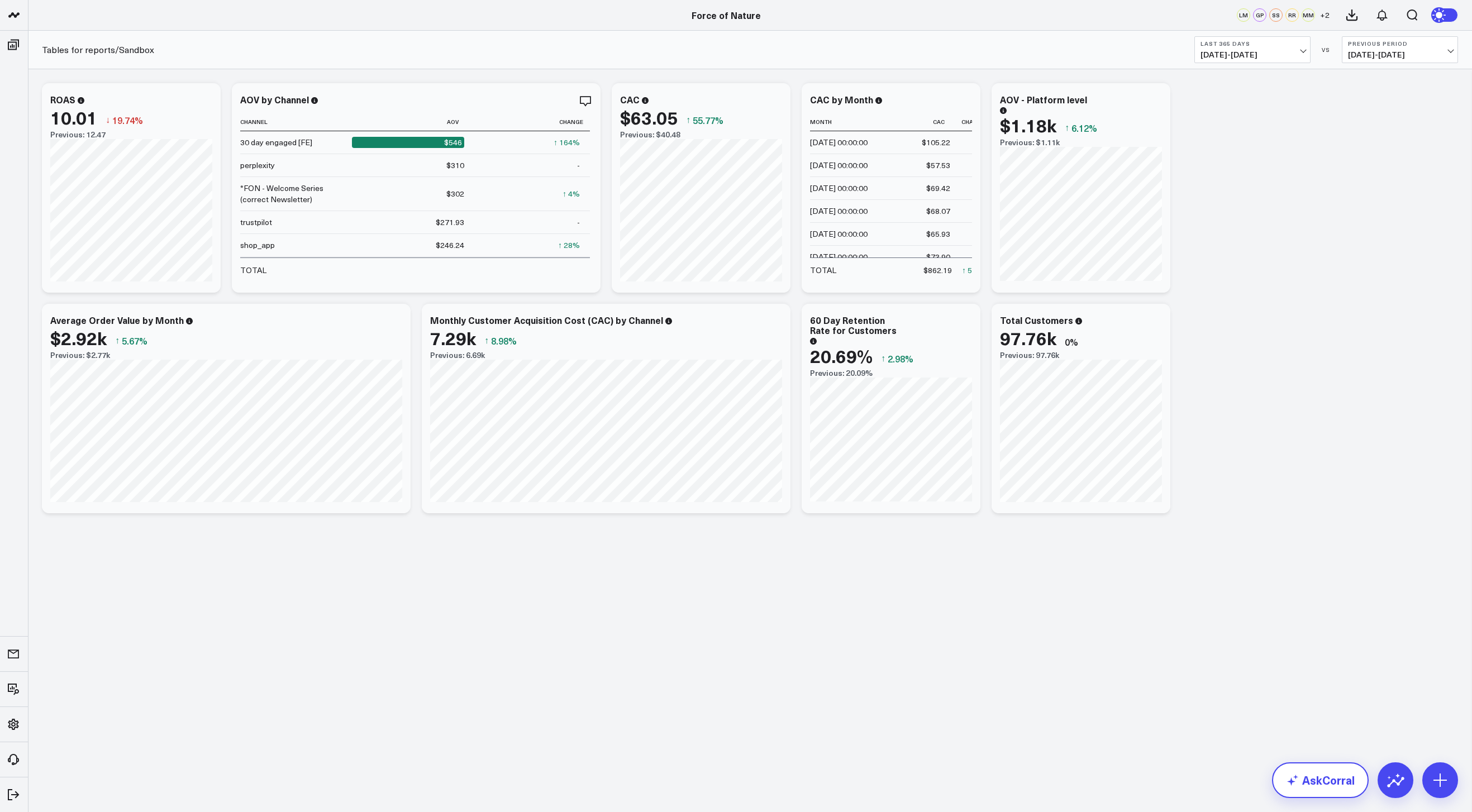
click at [1314, 784] on link "AskCorral" at bounding box center [1321, 780] width 97 height 36
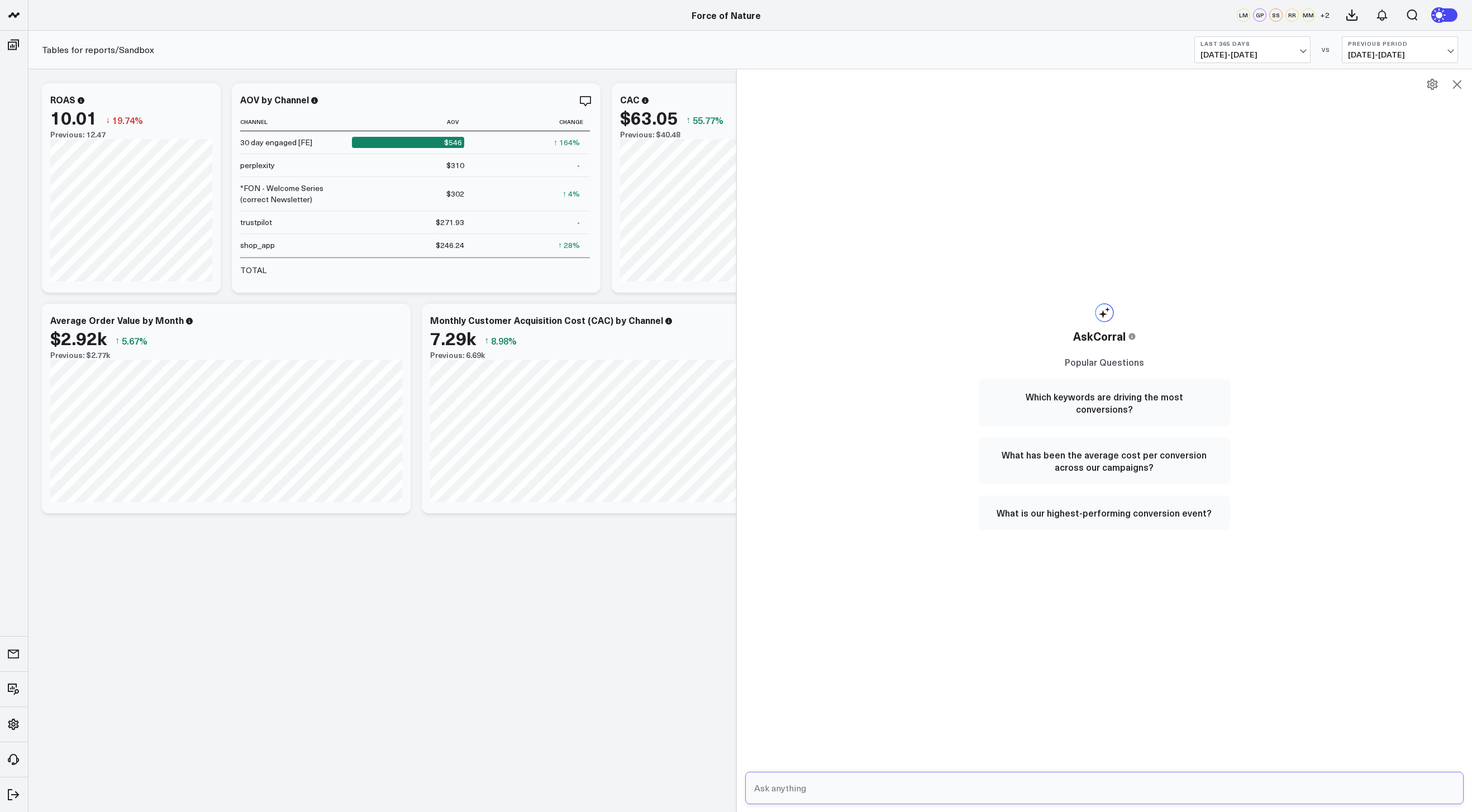
click at [885, 786] on input "text" at bounding box center [1095, 788] width 688 height 20
type input "whats my 90 day retention rate?"
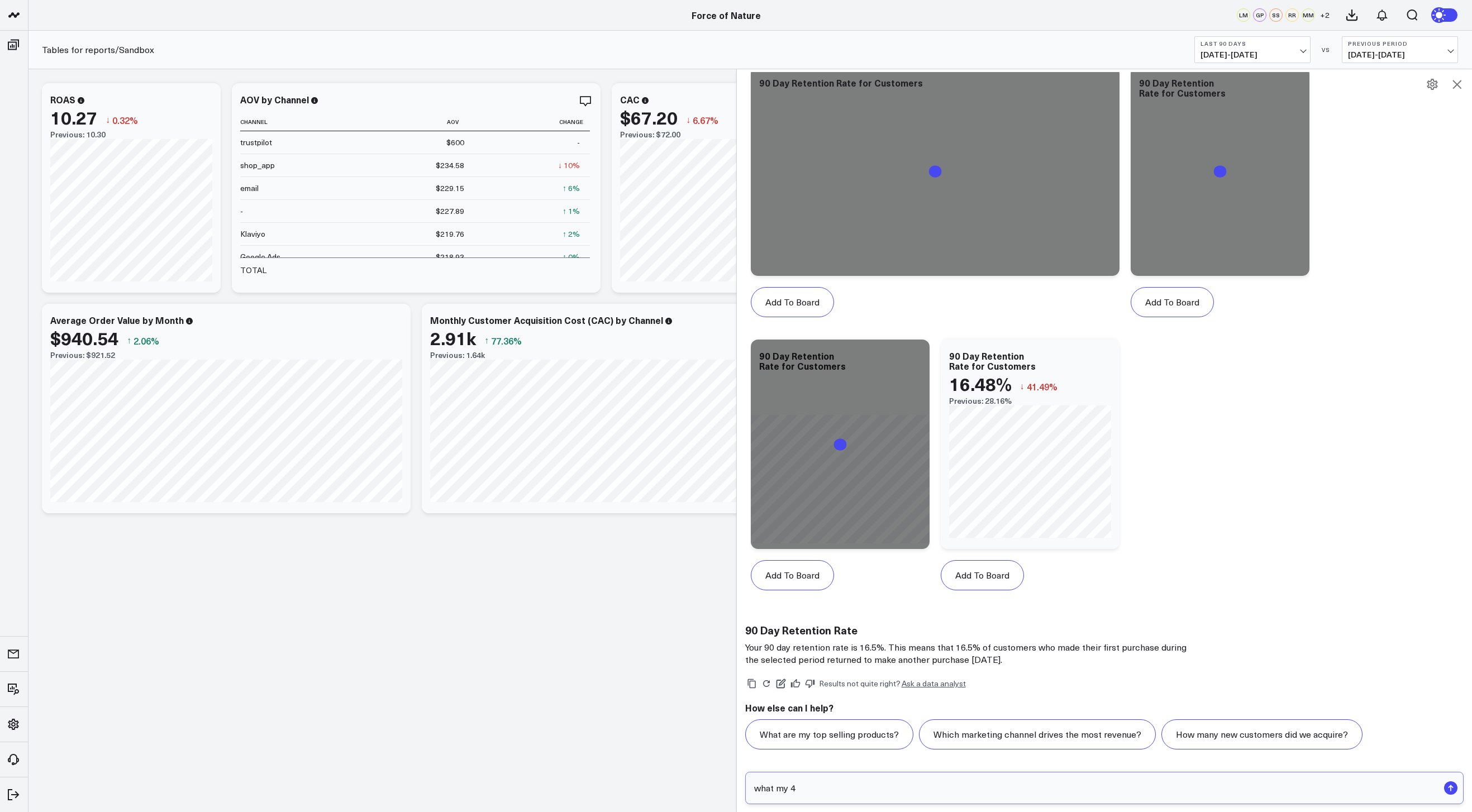
scroll to position [357, 0]
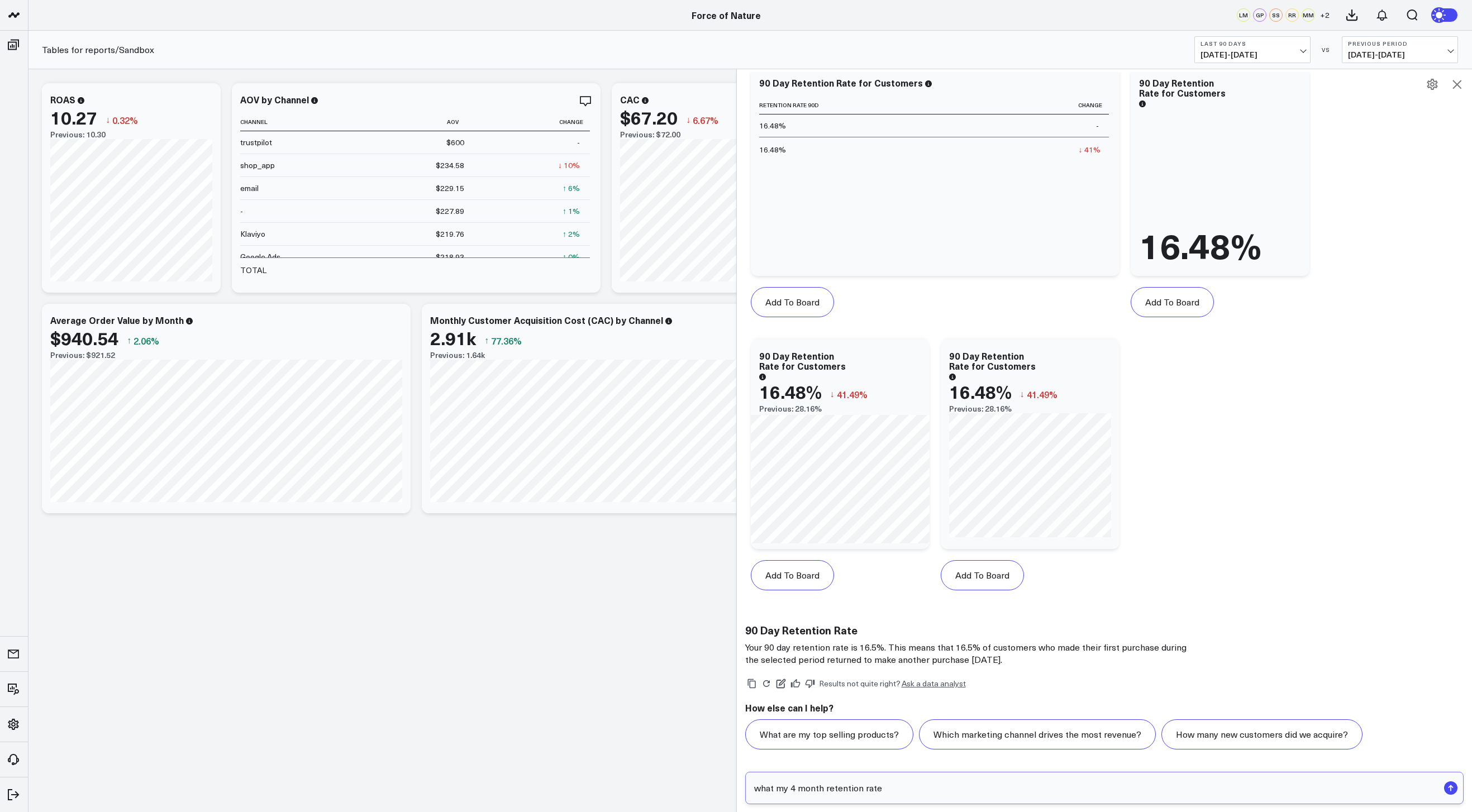
type input "what my 4 month retention rate?"
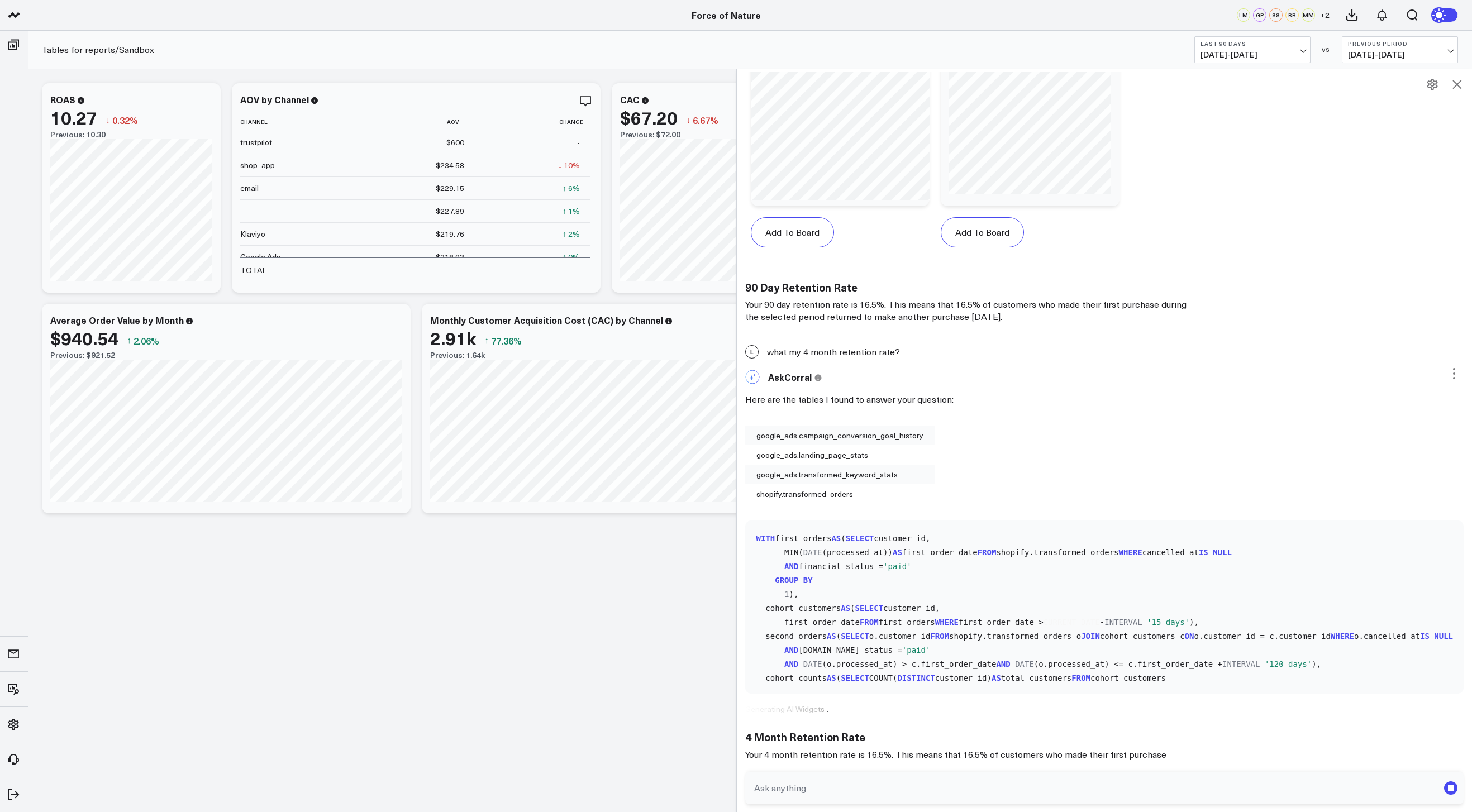
scroll to position [712, 0]
